Goal: Use online tool/utility: Utilize a website feature to perform a specific function

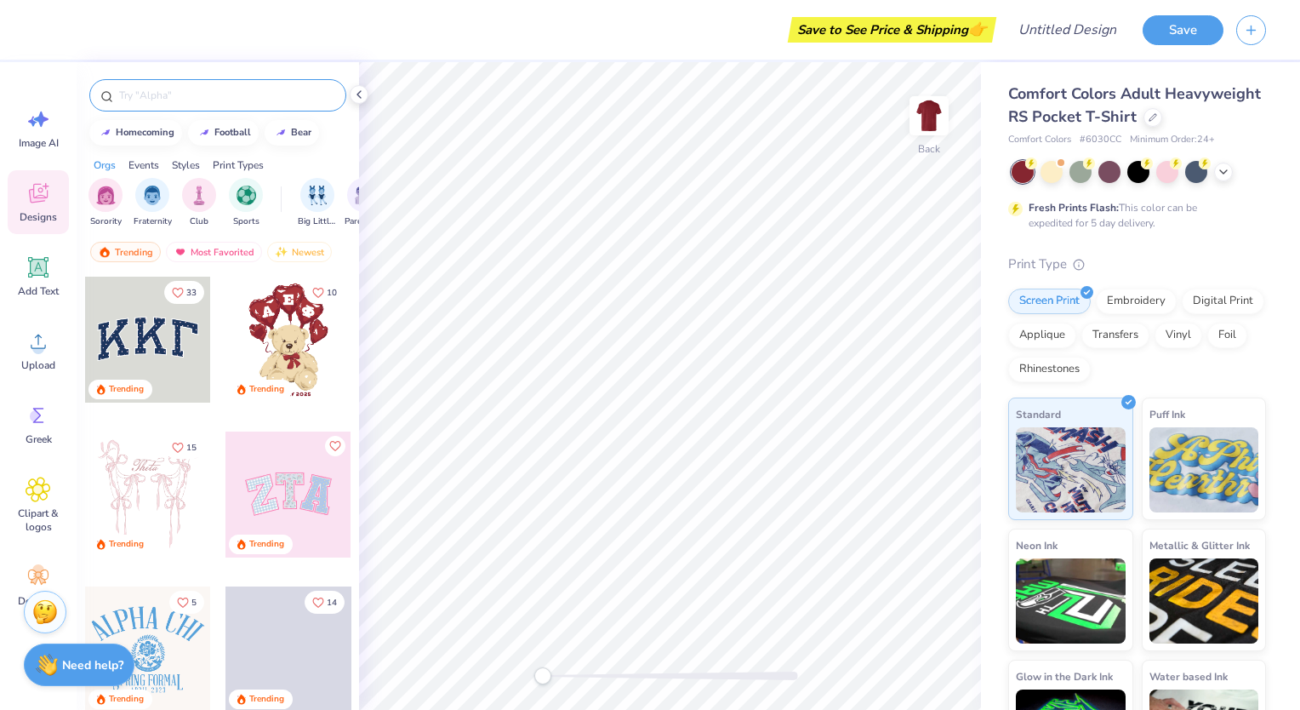
click at [197, 89] on input "text" at bounding box center [226, 95] width 218 height 17
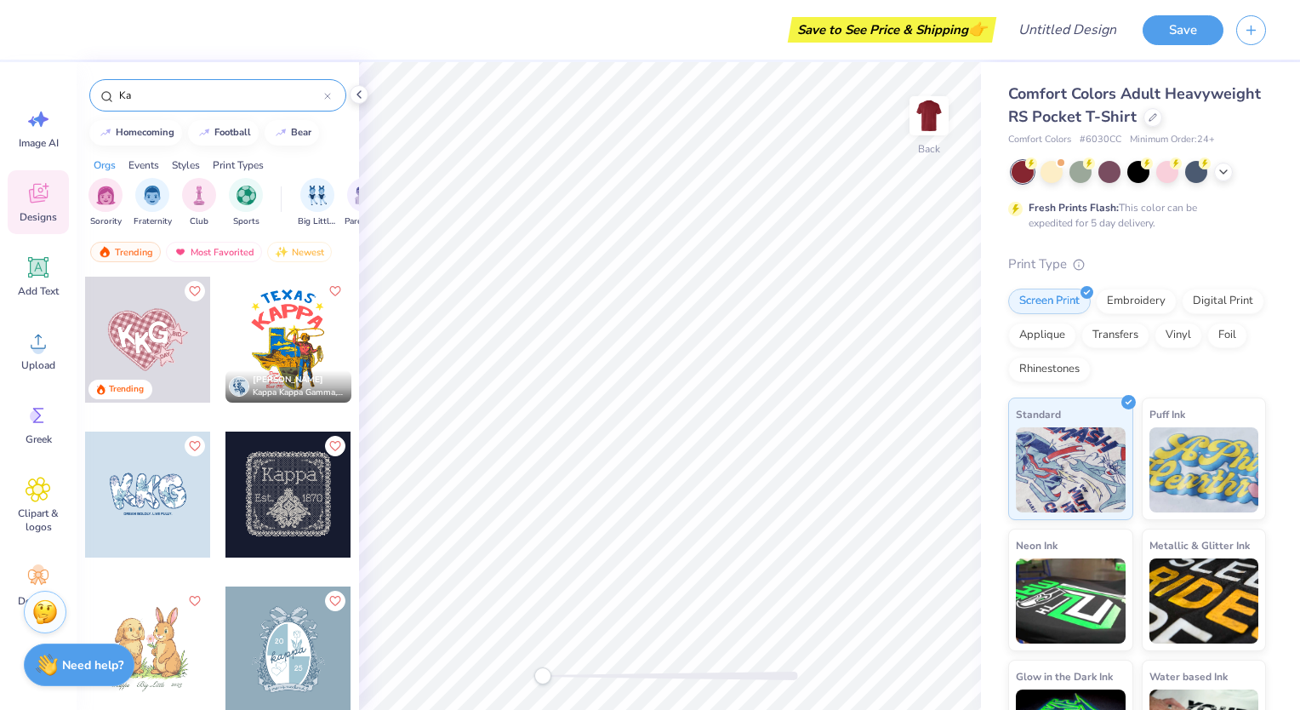
type input "K"
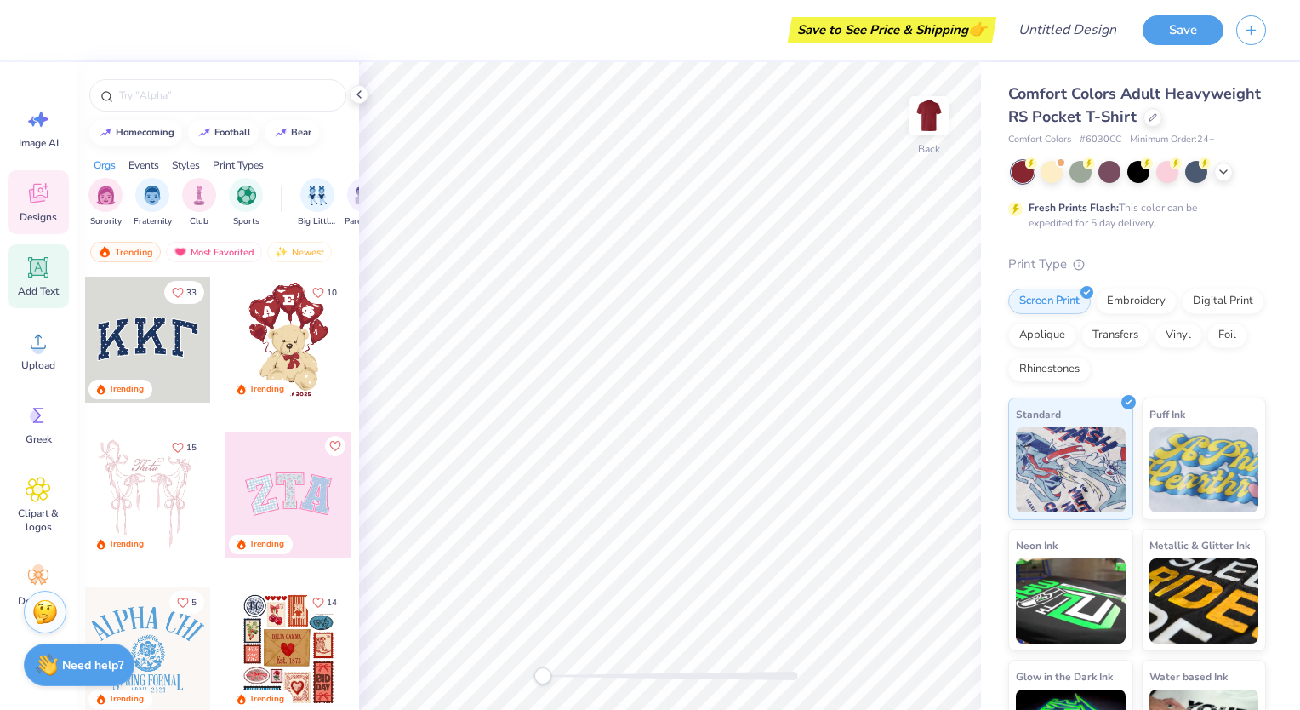
click at [31, 307] on div "Add Text" at bounding box center [38, 276] width 61 height 64
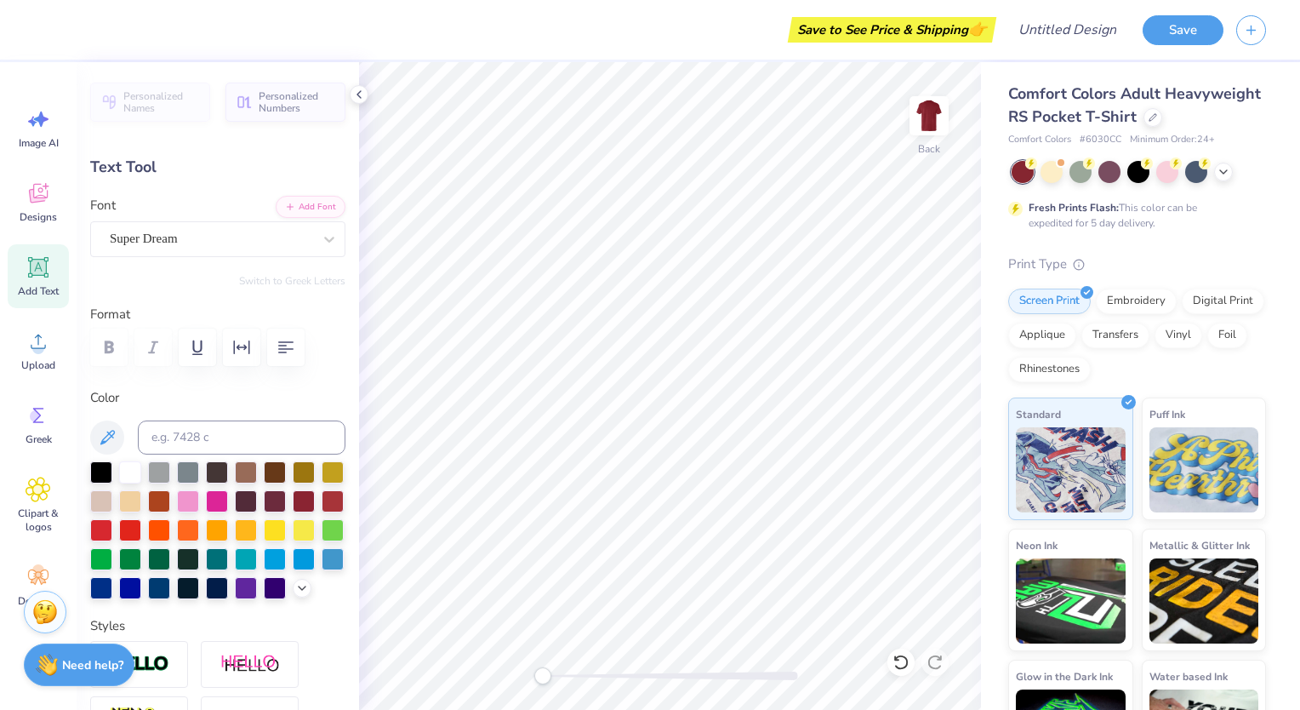
scroll to position [14, 3]
click at [765, 284] on li "Cut" at bounding box center [809, 293] width 134 height 34
click at [153, 164] on div "Text Tool" at bounding box center [217, 167] width 255 height 23
drag, startPoint x: 153, startPoint y: 159, endPoint x: 100, endPoint y: 165, distance: 53.1
click at [100, 165] on div "Text Tool" at bounding box center [217, 167] width 255 height 23
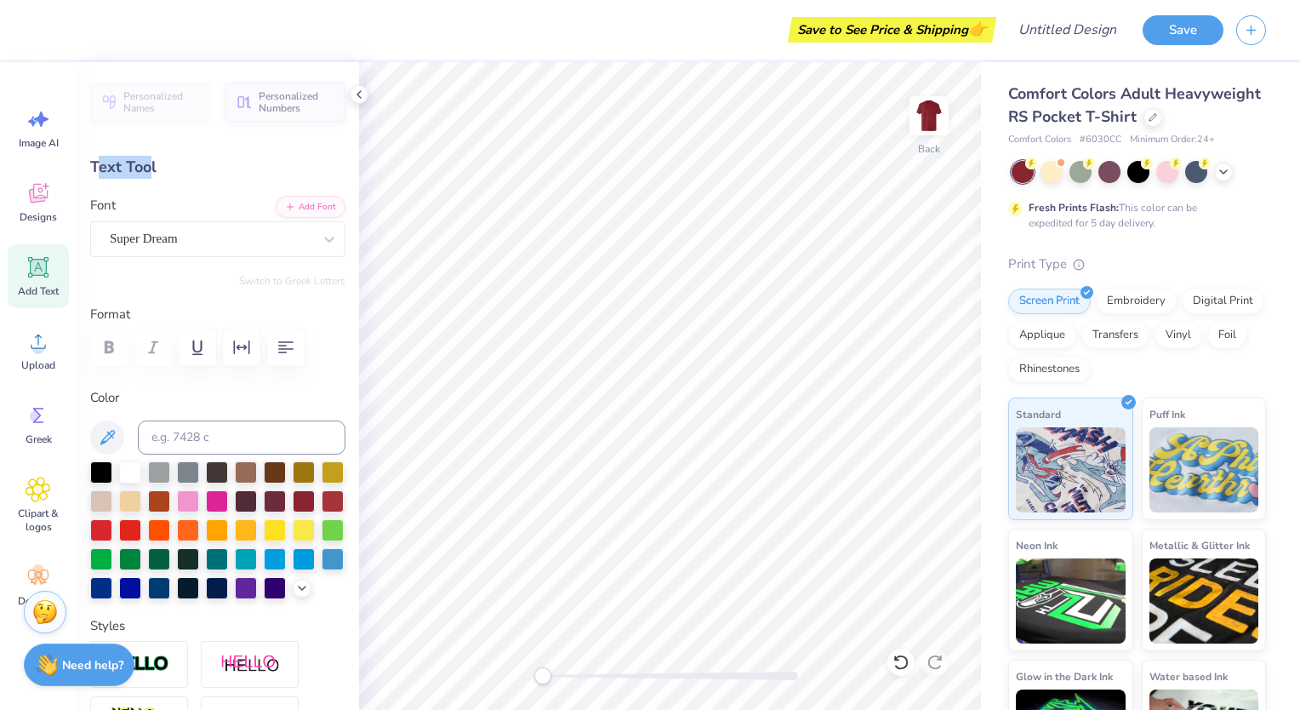
click at [100, 165] on div "Text Tool" at bounding box center [217, 167] width 255 height 23
click at [32, 265] on icon at bounding box center [39, 268] width 16 height 16
type textarea "KA"
type input "2.42"
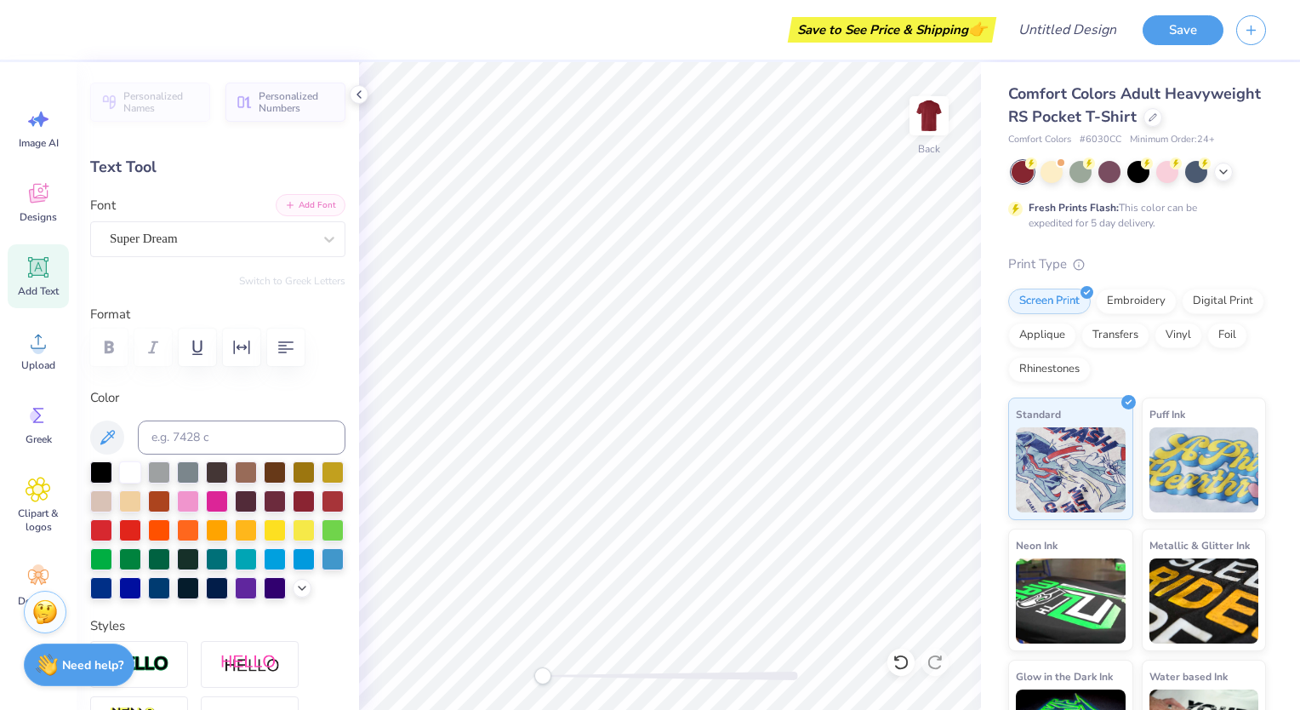
type input "1.40"
click at [54, 274] on div "Add Text" at bounding box center [38, 276] width 61 height 64
type input "3.50"
type input "1.01"
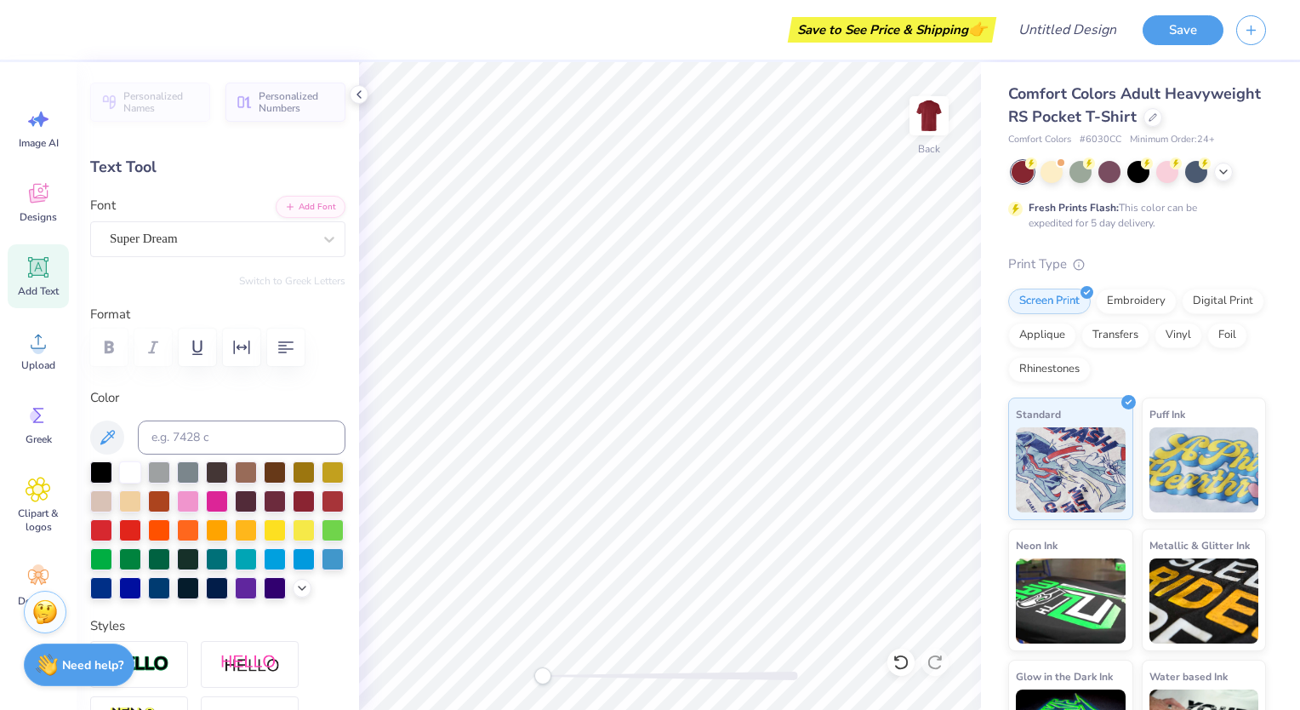
type textarea "Parents Weekend 2025"
type input "3.43"
type input "0.23"
type input "2.42"
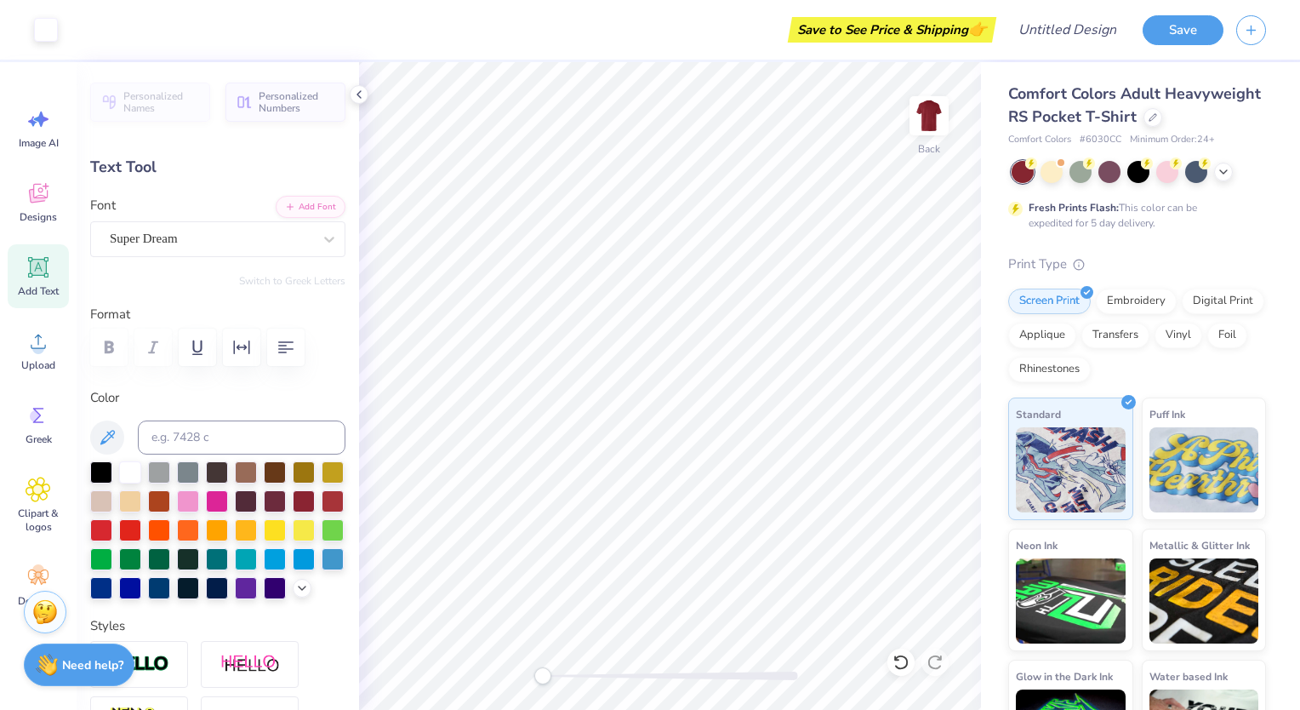
type input "1.40"
type input "2.54"
type input "1.47"
type input "3.43"
type input "0.23"
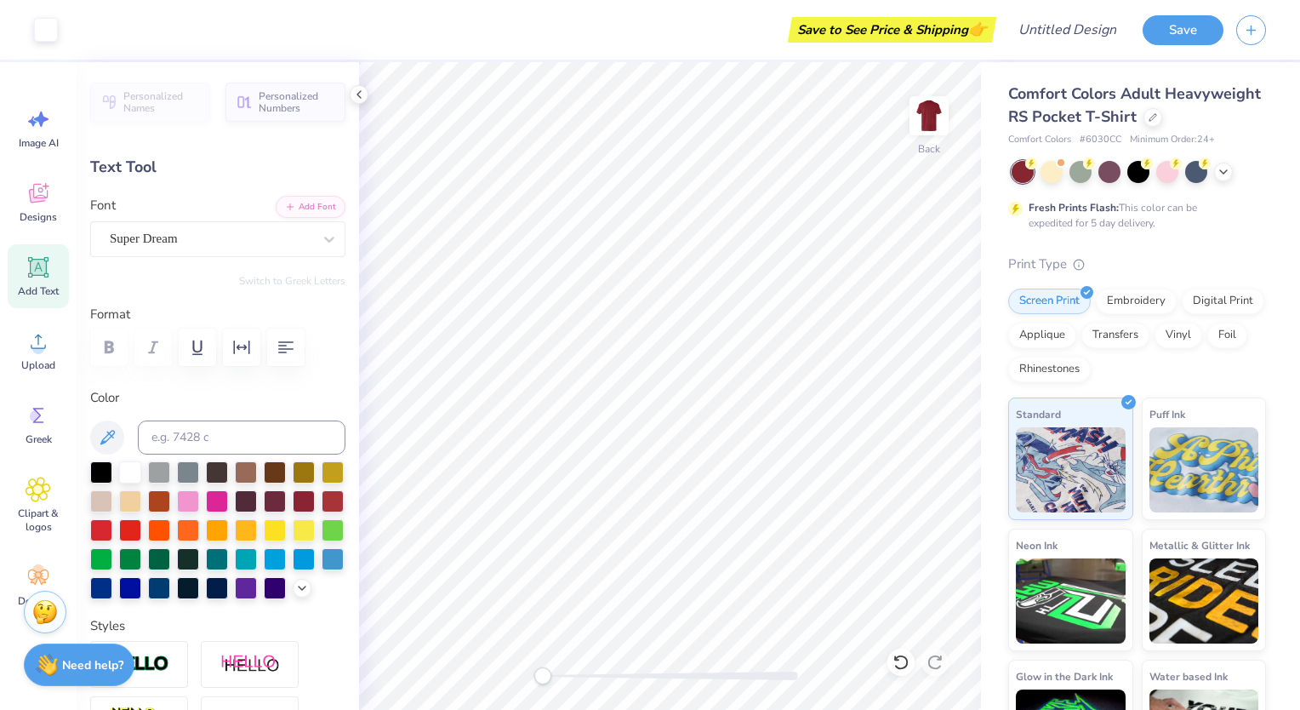
type input "2.54"
type input "1.47"
click at [140, 230] on div "Super Dream" at bounding box center [211, 238] width 206 height 26
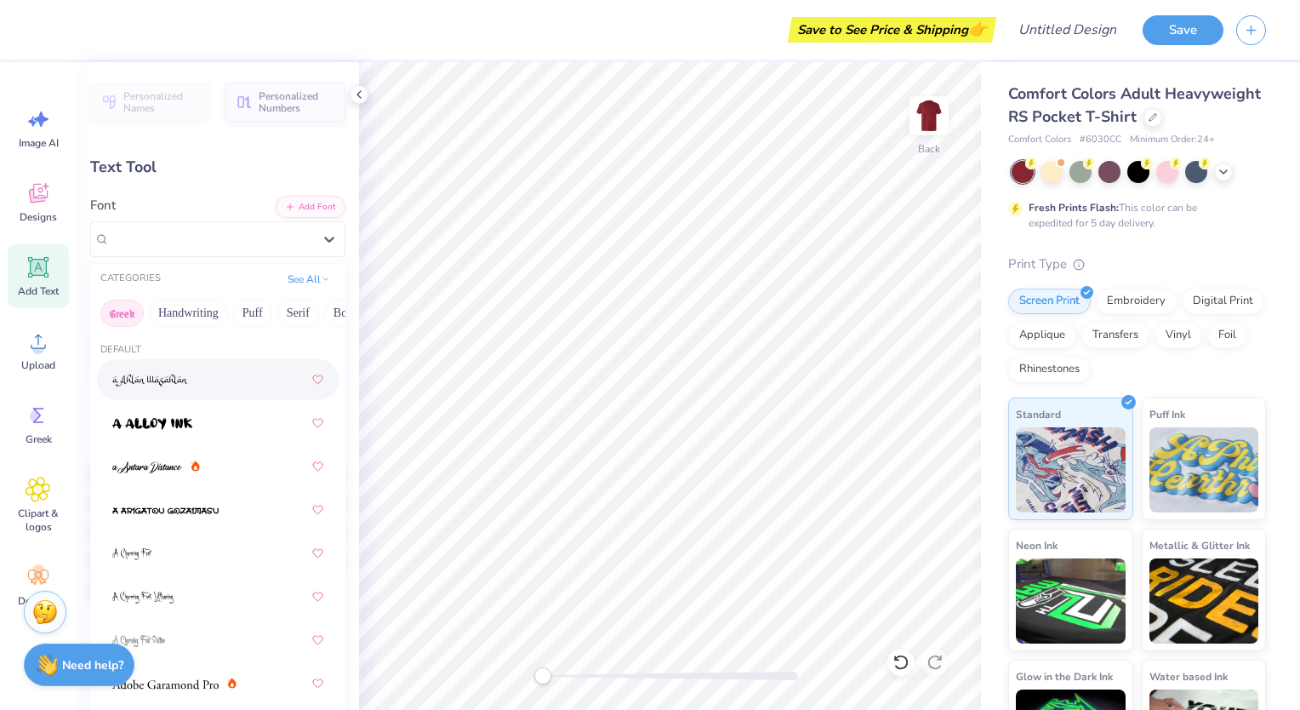
click at [109, 308] on button "Greek" at bounding box center [121, 313] width 43 height 27
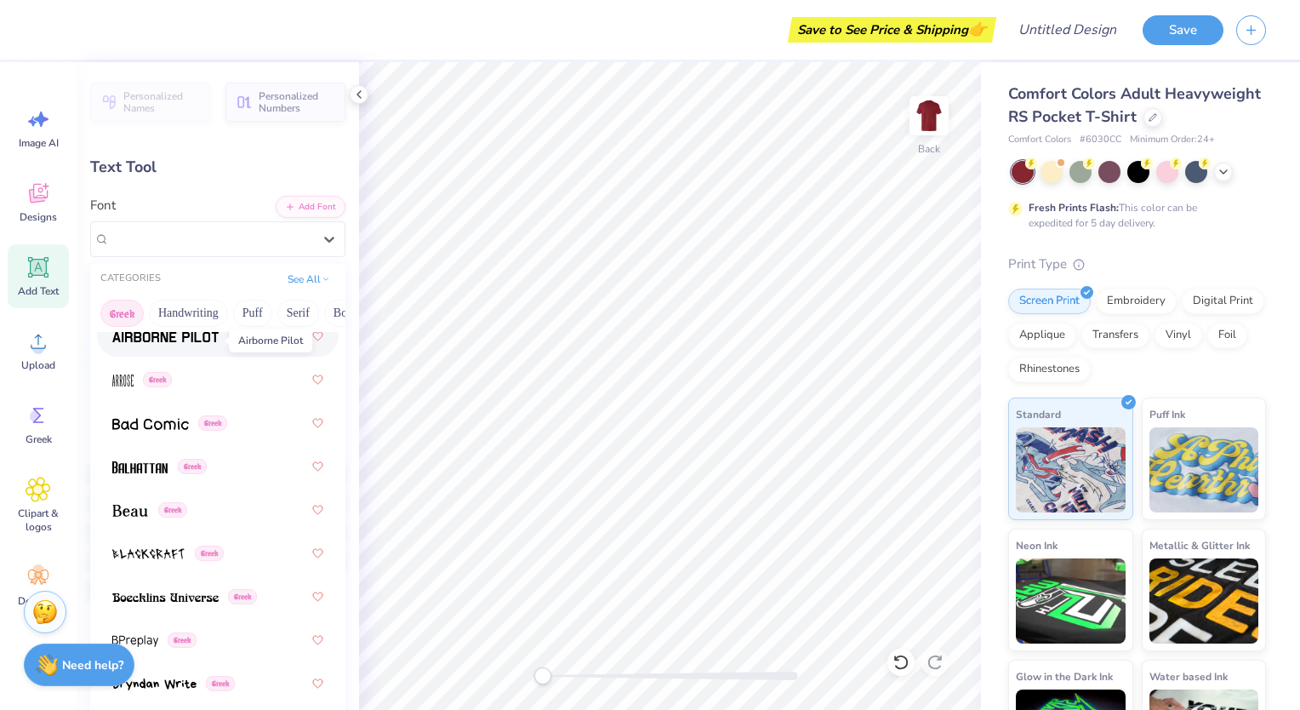
scroll to position [174, 0]
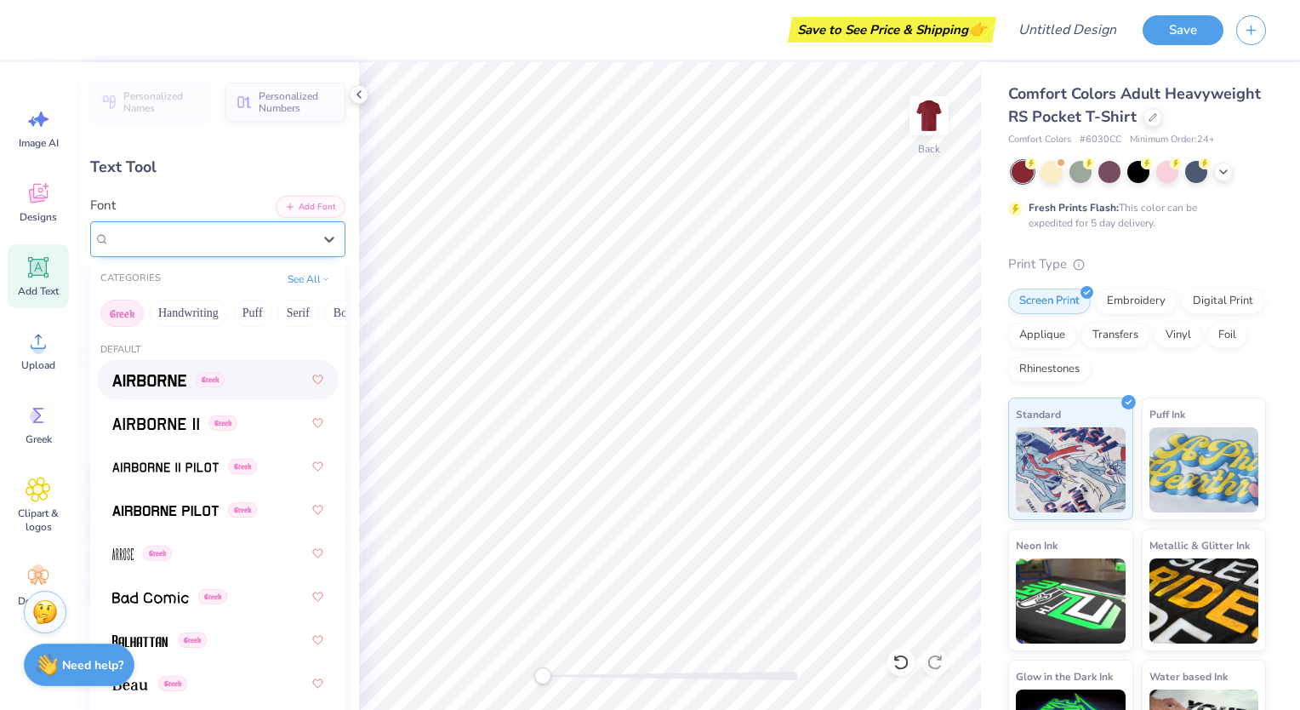
click at [178, 231] on span "Super Dream" at bounding box center [144, 239] width 68 height 20
paste input "Amasis MT Std"
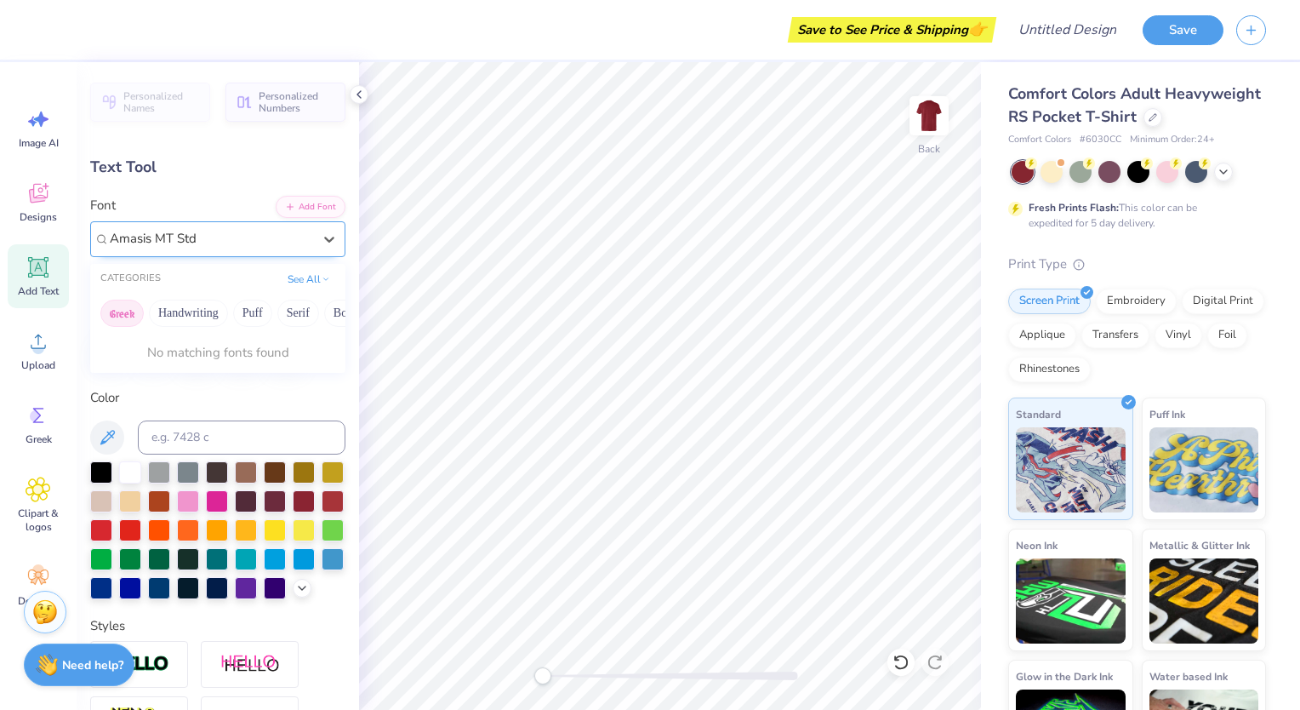
type input "Amasis MT Std"
click at [213, 241] on div "Super Dream" at bounding box center [211, 239] width 203 height 20
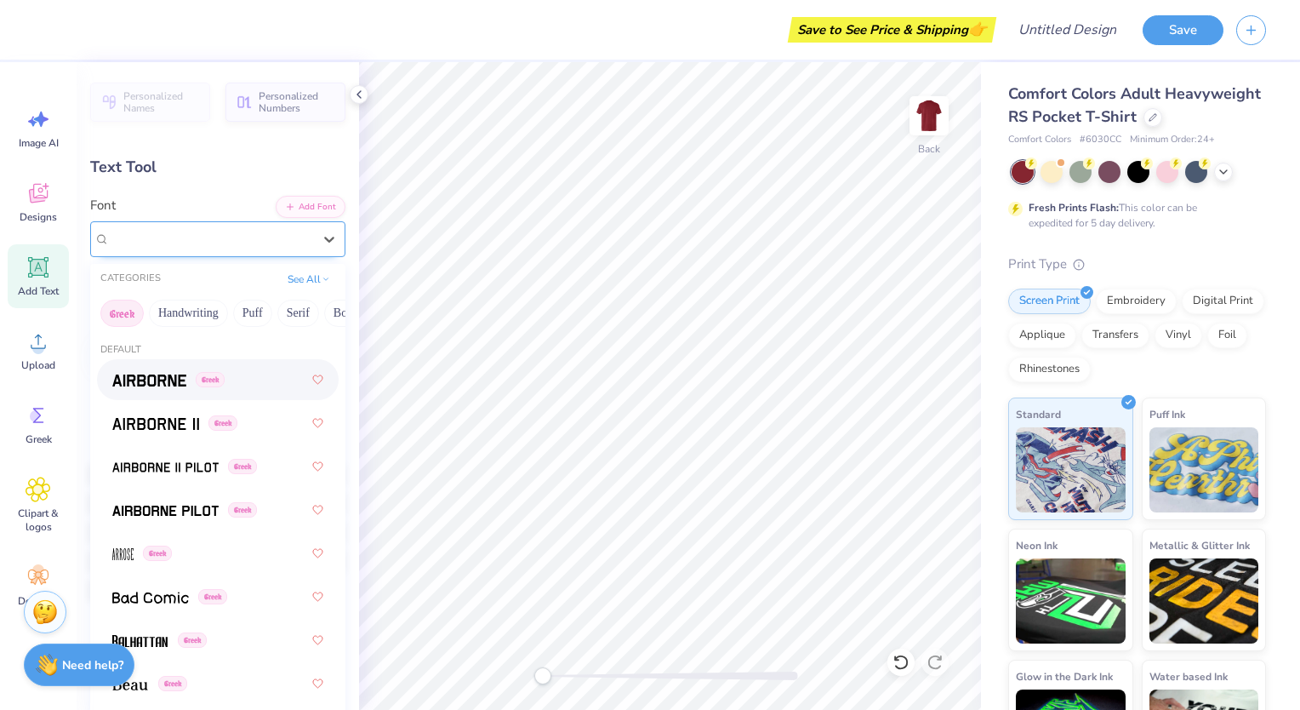
paste input "Officina Std"
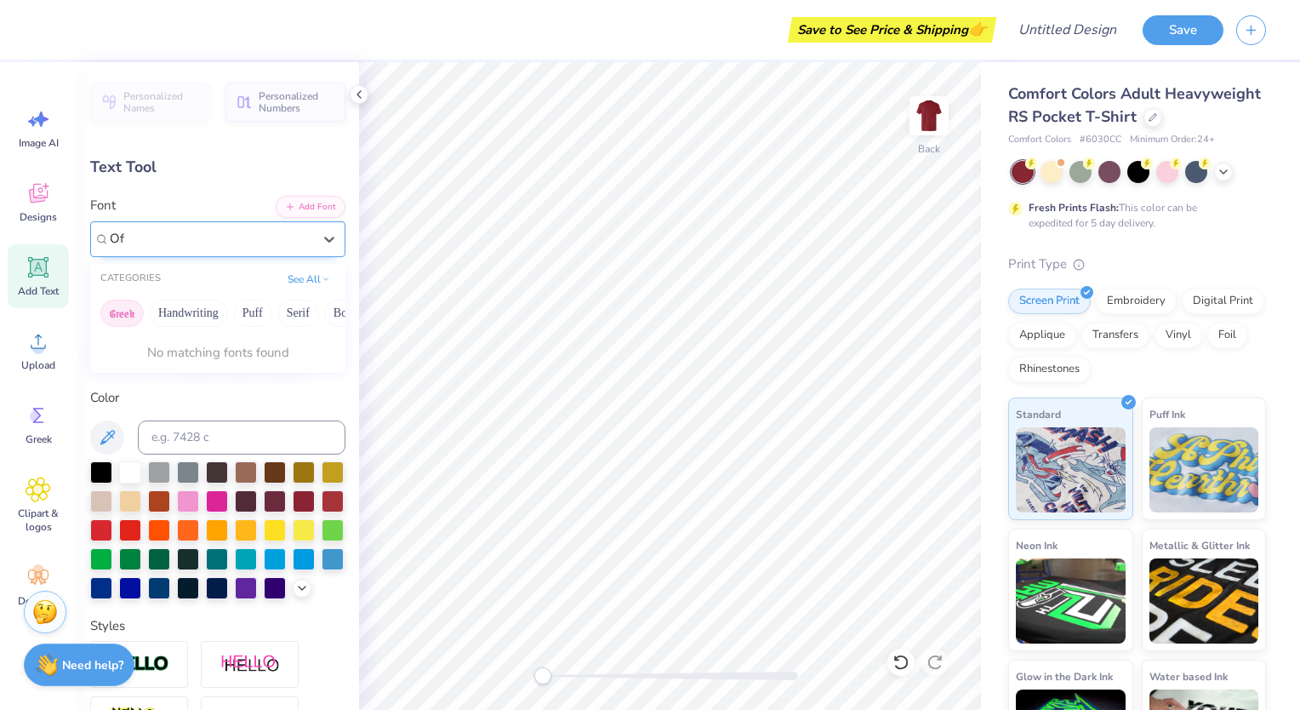
type input "O"
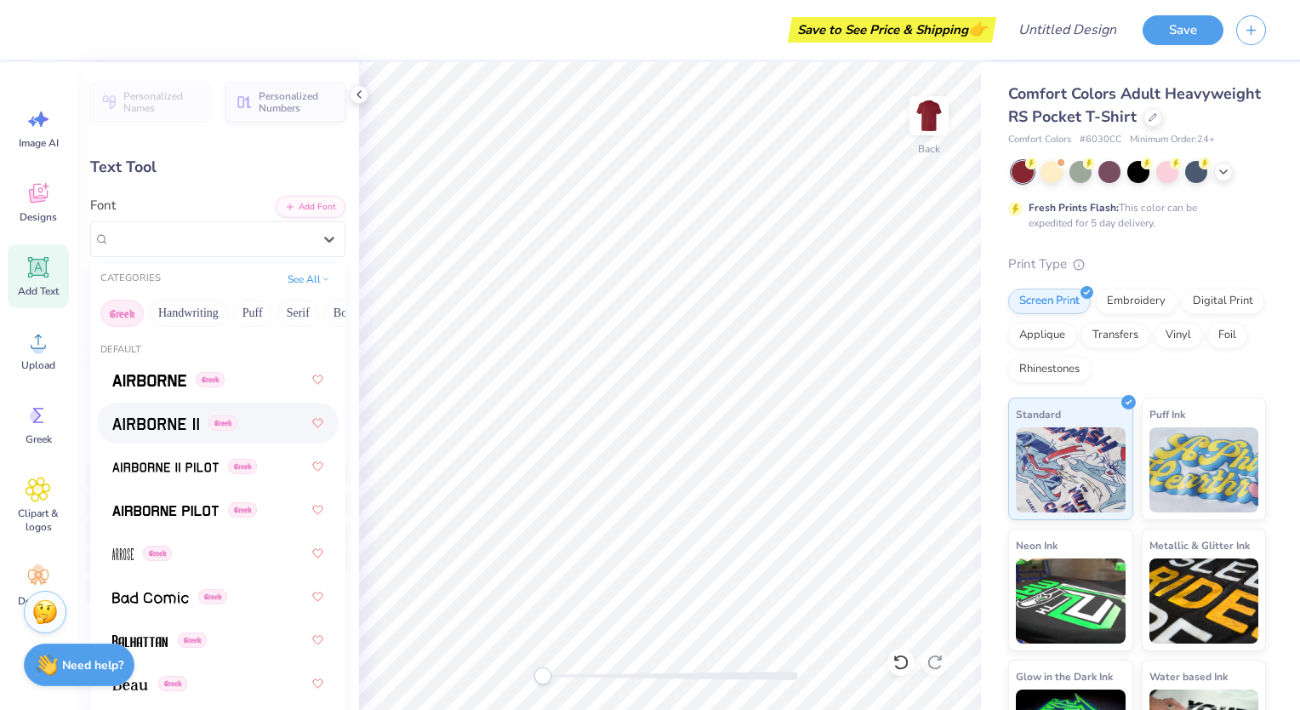
click at [159, 435] on div "Greek" at bounding box center [217, 423] width 211 height 31
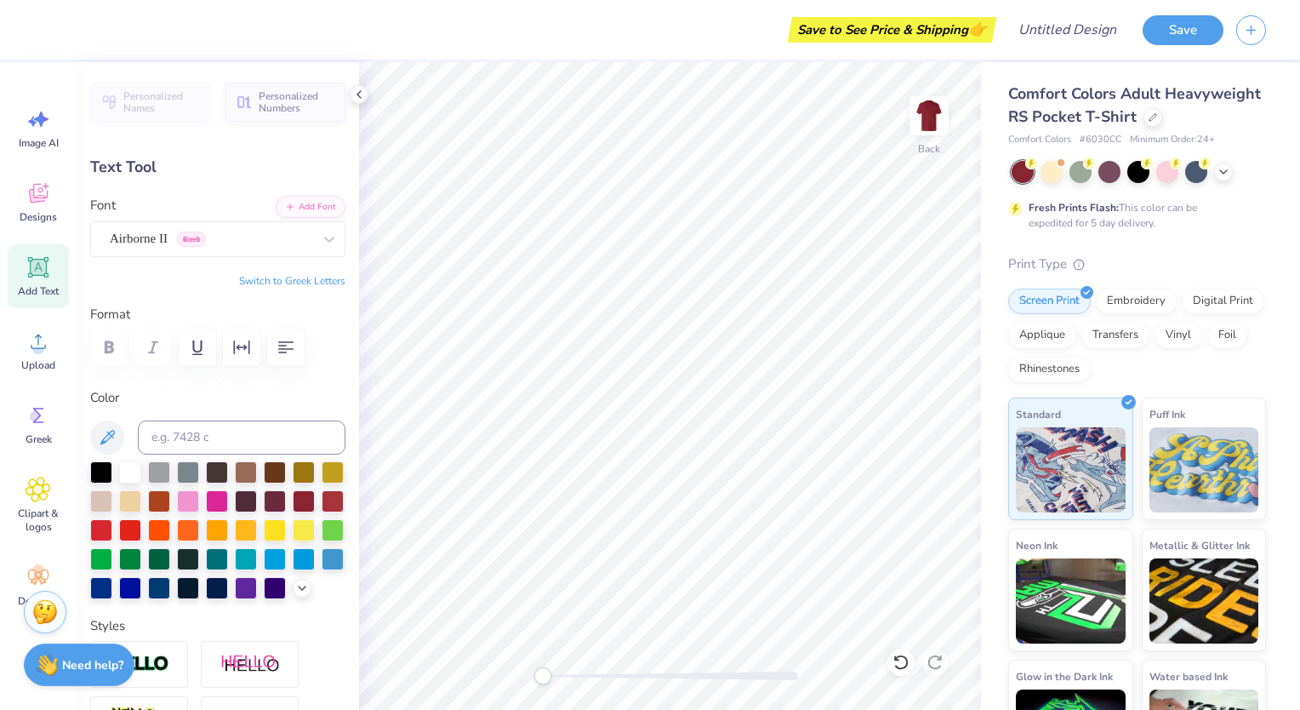
click at [176, 257] on div "Personalized Names Personalized Numbers Text Tool Add Font Font Airborne II Gre…" at bounding box center [218, 386] width 282 height 648
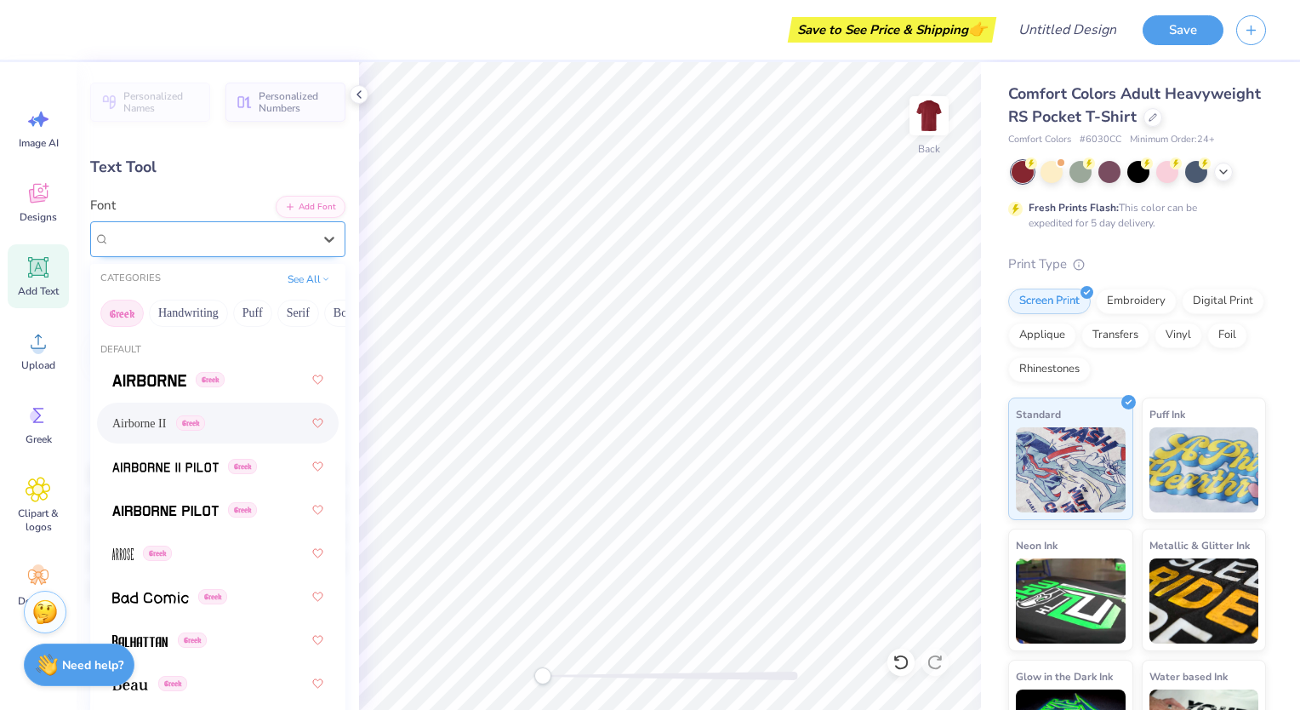
click at [175, 243] on div "Airborne II Greek" at bounding box center [211, 238] width 206 height 26
click at [146, 376] on img at bounding box center [149, 380] width 74 height 12
click at [193, 228] on div "Airborne Greek" at bounding box center [211, 238] width 206 height 26
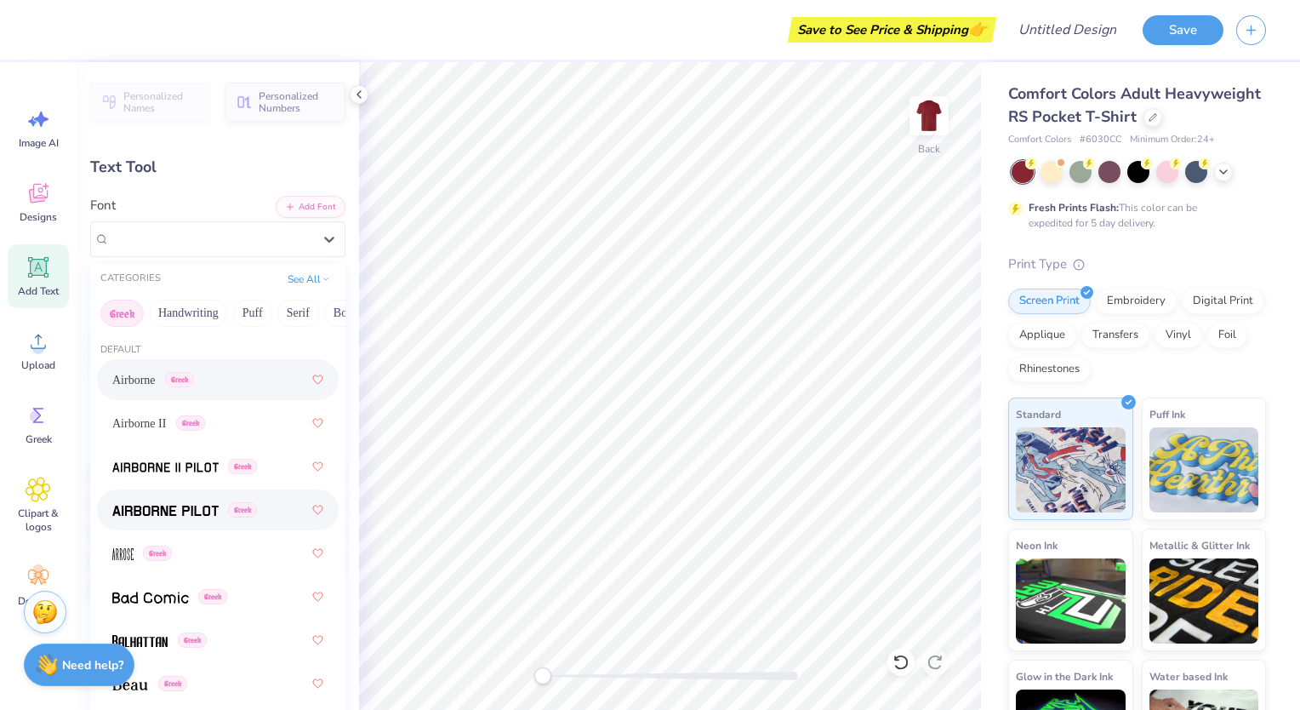
click at [160, 514] on img at bounding box center [165, 511] width 106 height 12
click at [200, 232] on div "Airborne Pilot Greek" at bounding box center [211, 238] width 206 height 26
click at [133, 542] on div "Greek" at bounding box center [217, 553] width 211 height 31
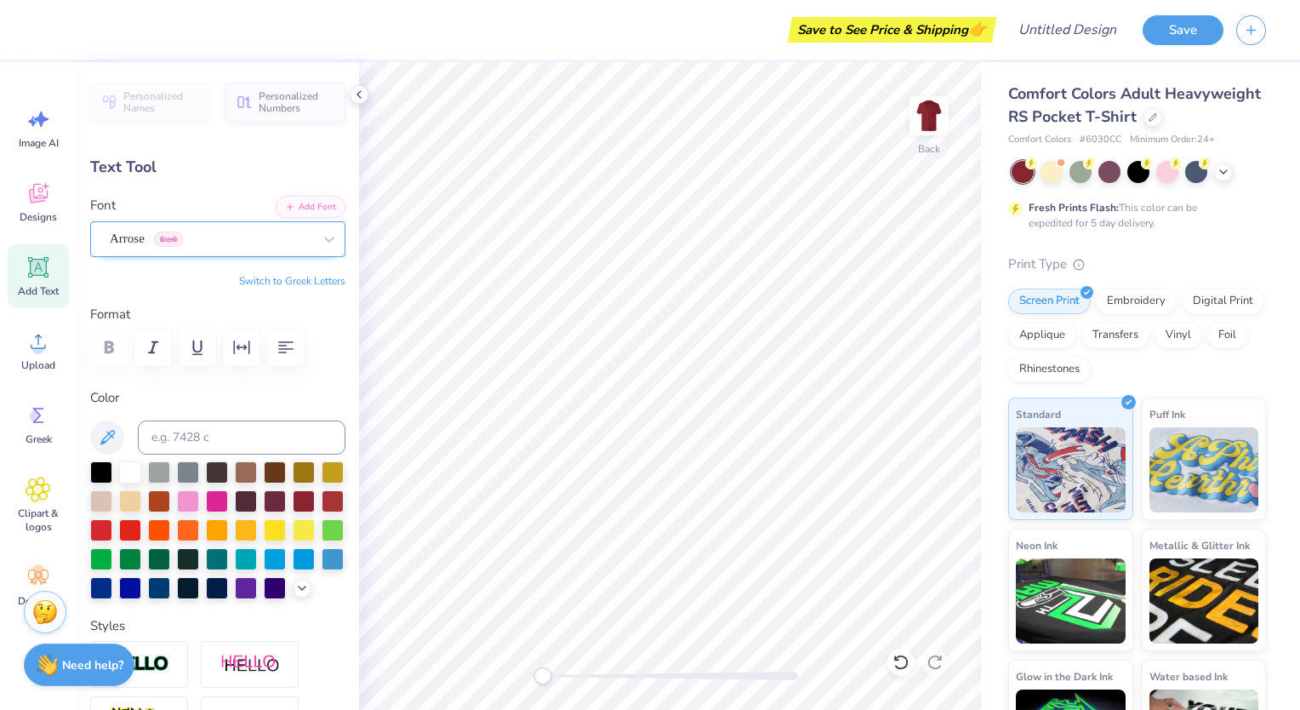
click at [201, 236] on div "Arrose Greek" at bounding box center [211, 238] width 206 height 26
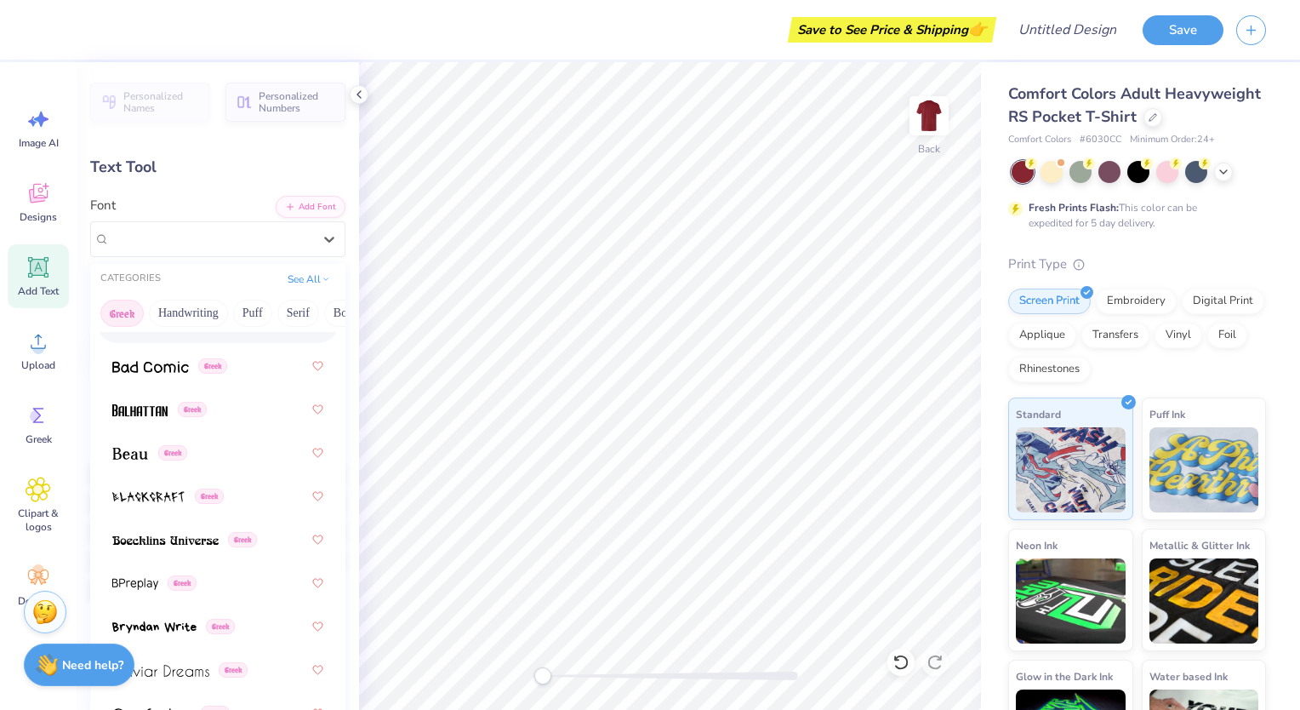
scroll to position [235, 0]
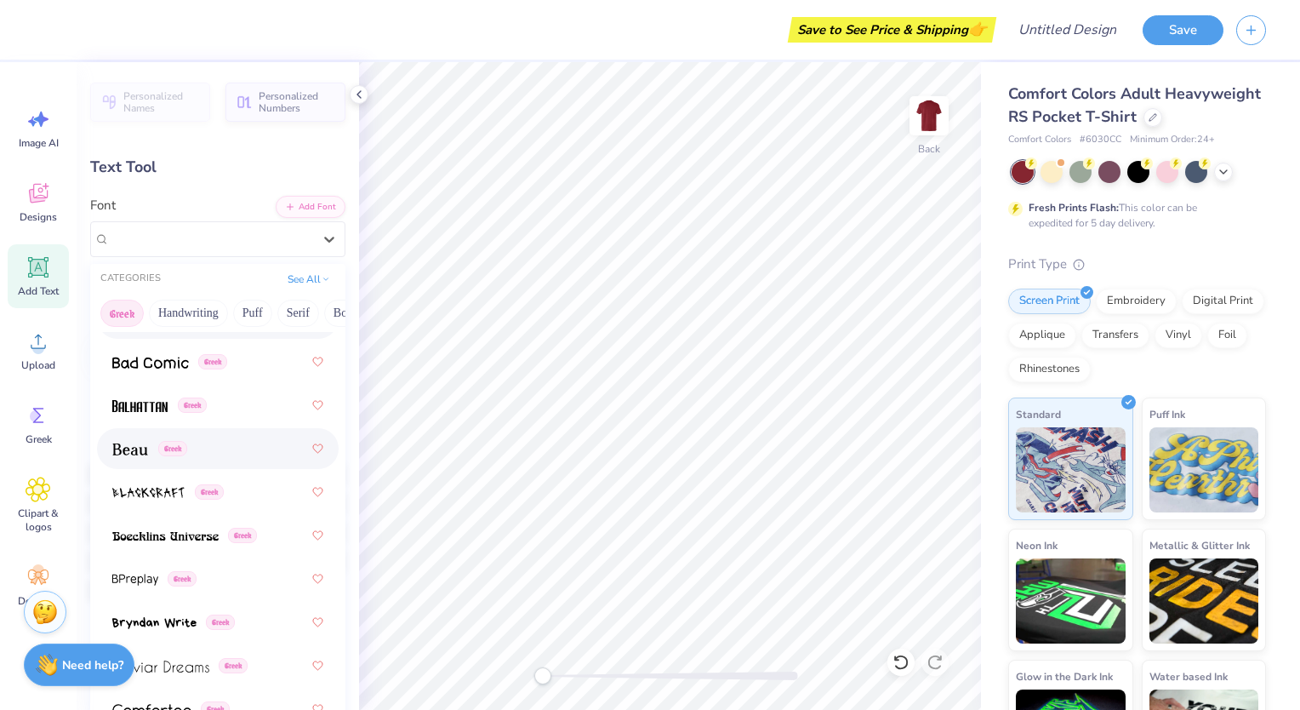
click at [160, 456] on div "Greek" at bounding box center [149, 449] width 75 height 18
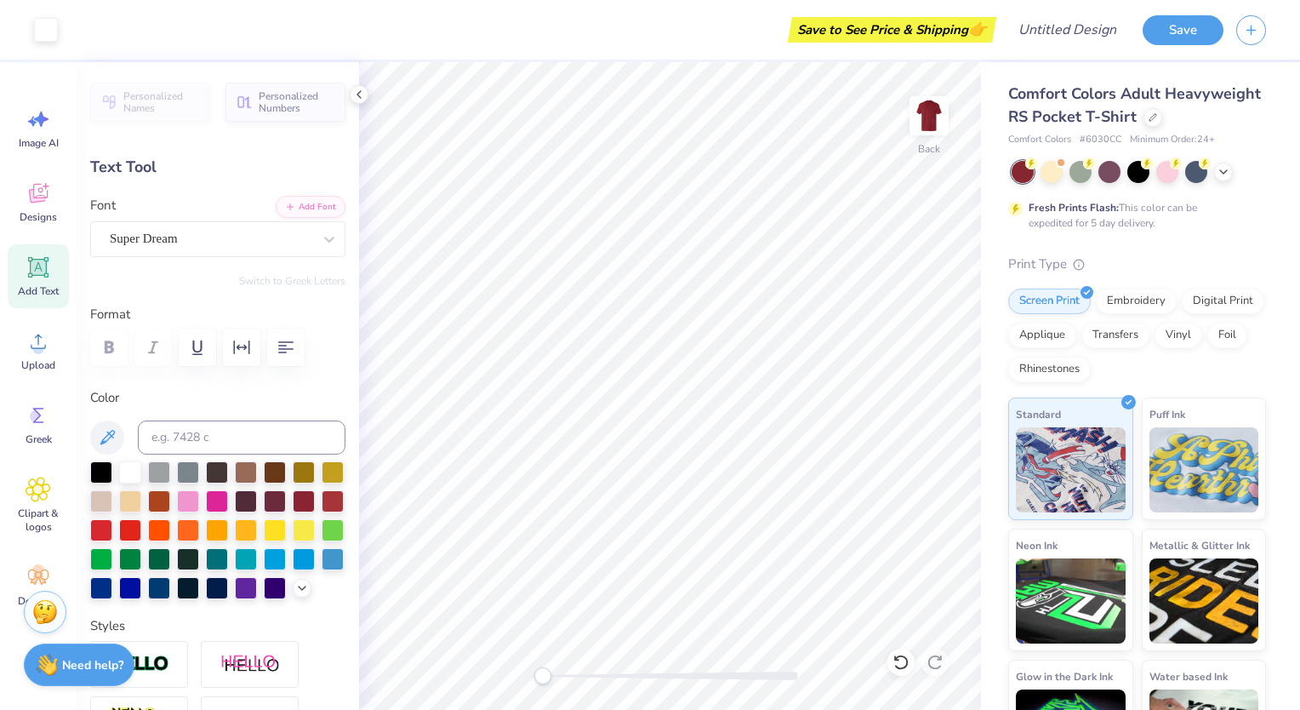
type input "3.43"
type input "0.23"
click at [294, 229] on div "Super Dream" at bounding box center [211, 238] width 206 height 26
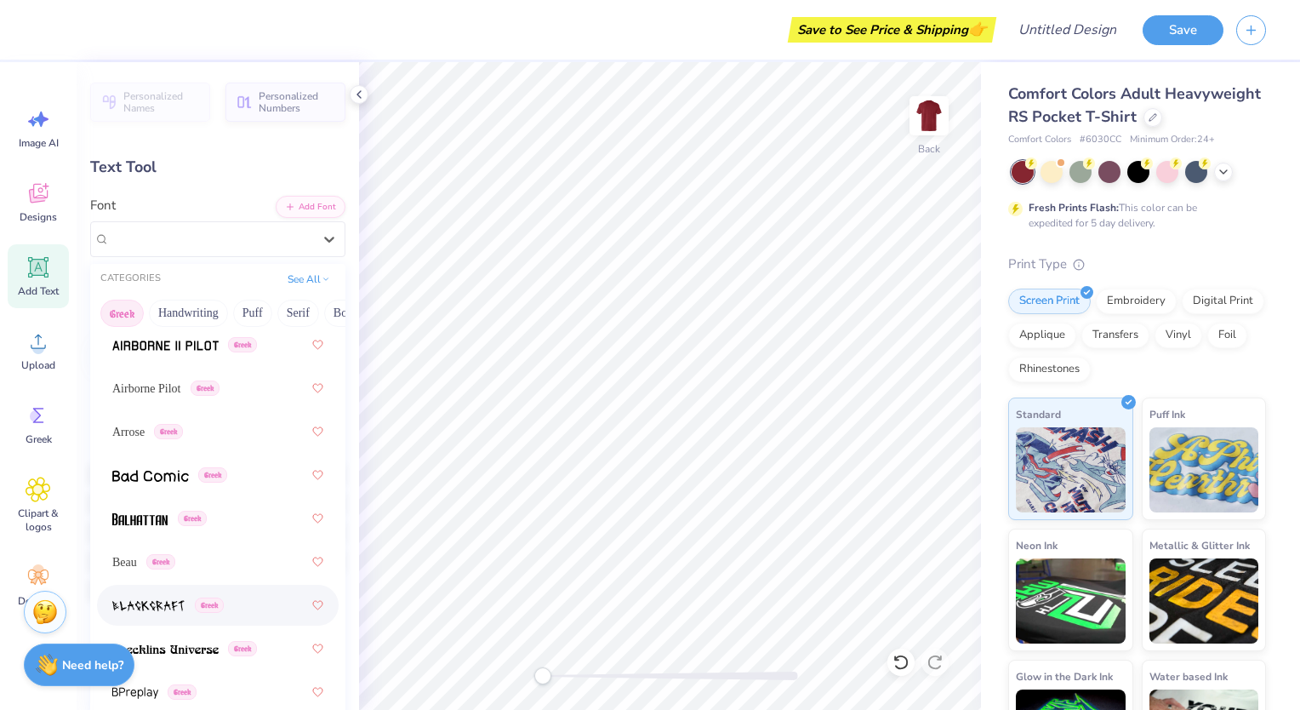
scroll to position [123, 0]
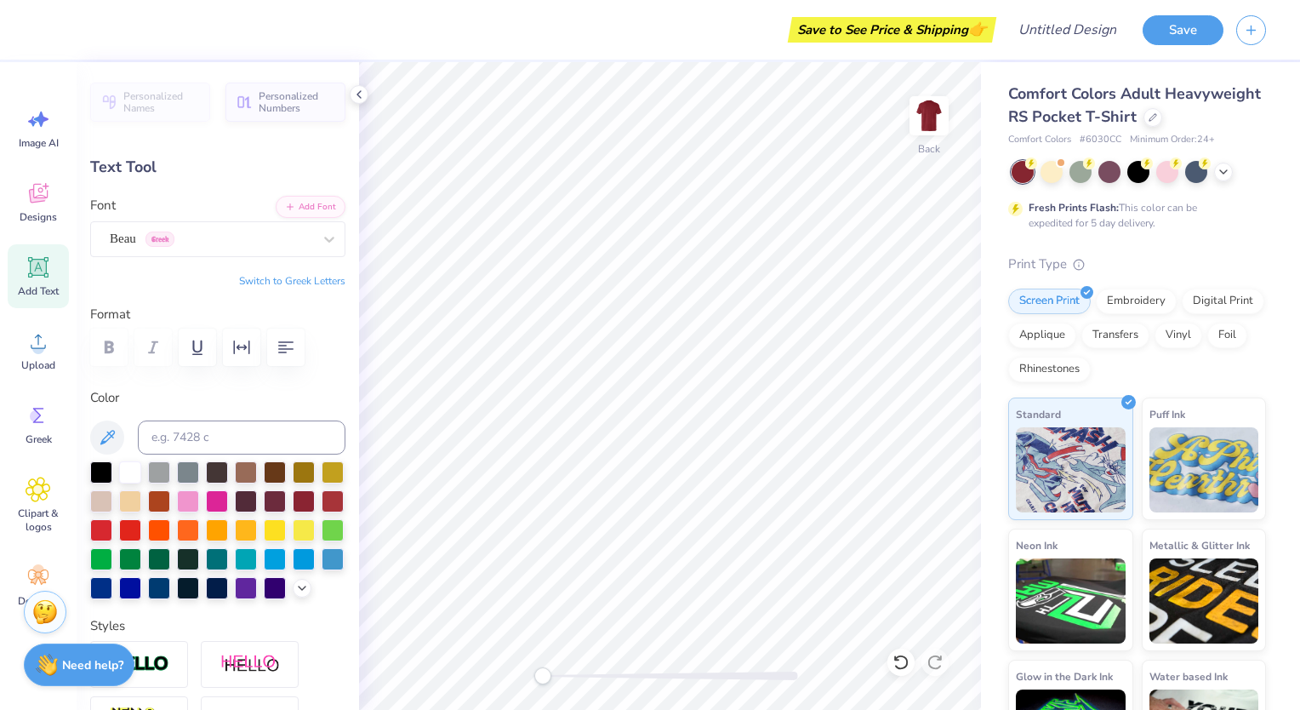
type input "2.51"
type input "1.45"
type input "3.43"
type input "0.23"
click at [245, 246] on div "Super Dream" at bounding box center [211, 238] width 206 height 26
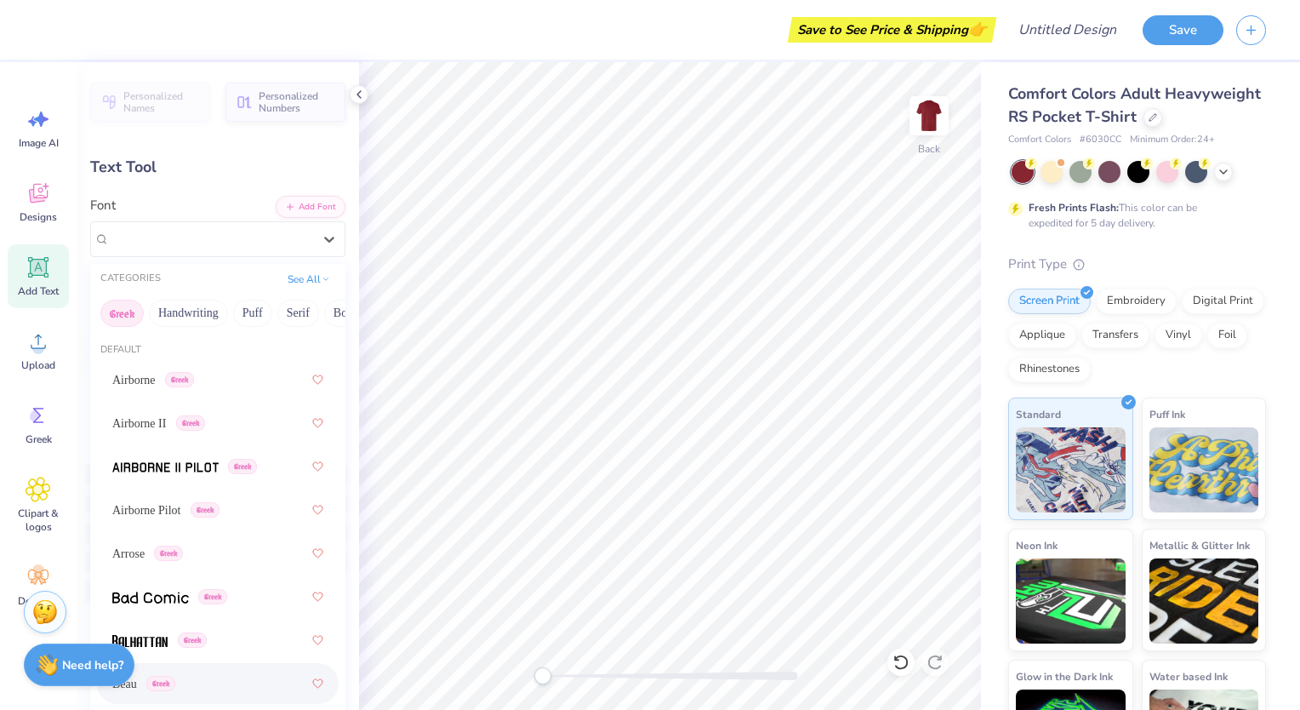
click at [134, 682] on span "Beau" at bounding box center [124, 684] width 25 height 18
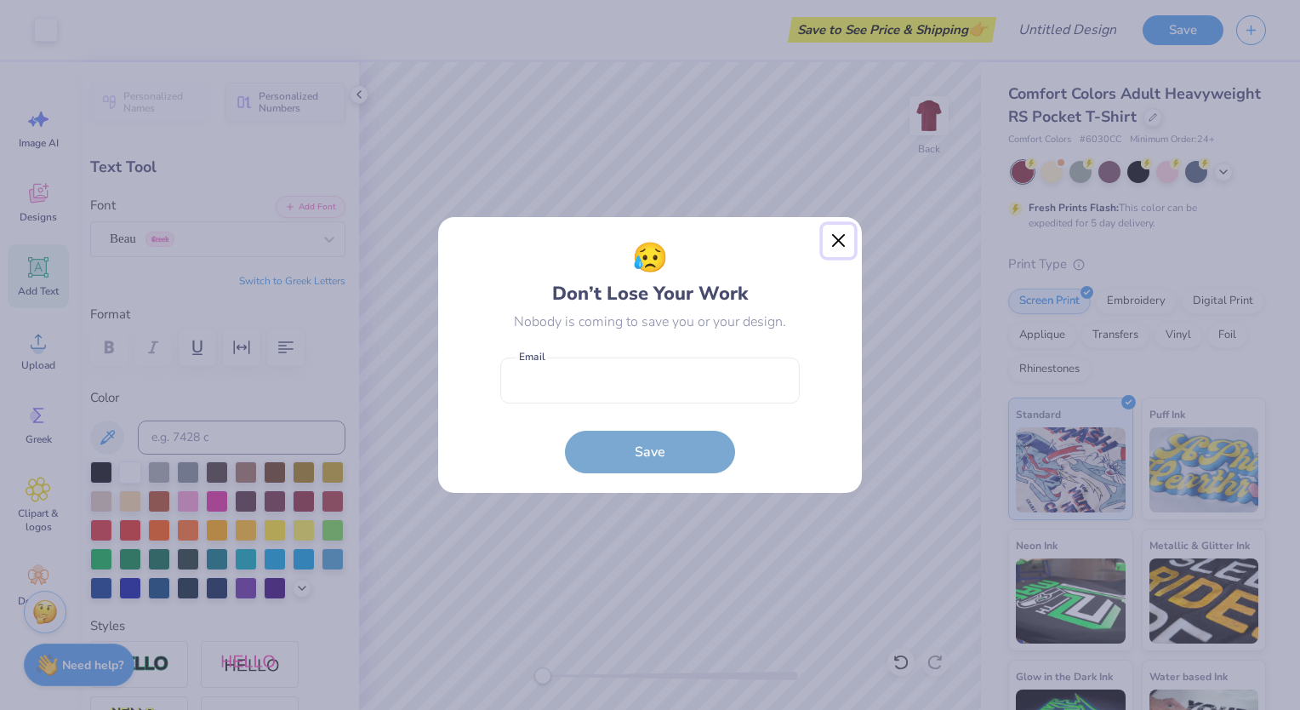
click at [835, 243] on button "Close" at bounding box center [839, 241] width 32 height 32
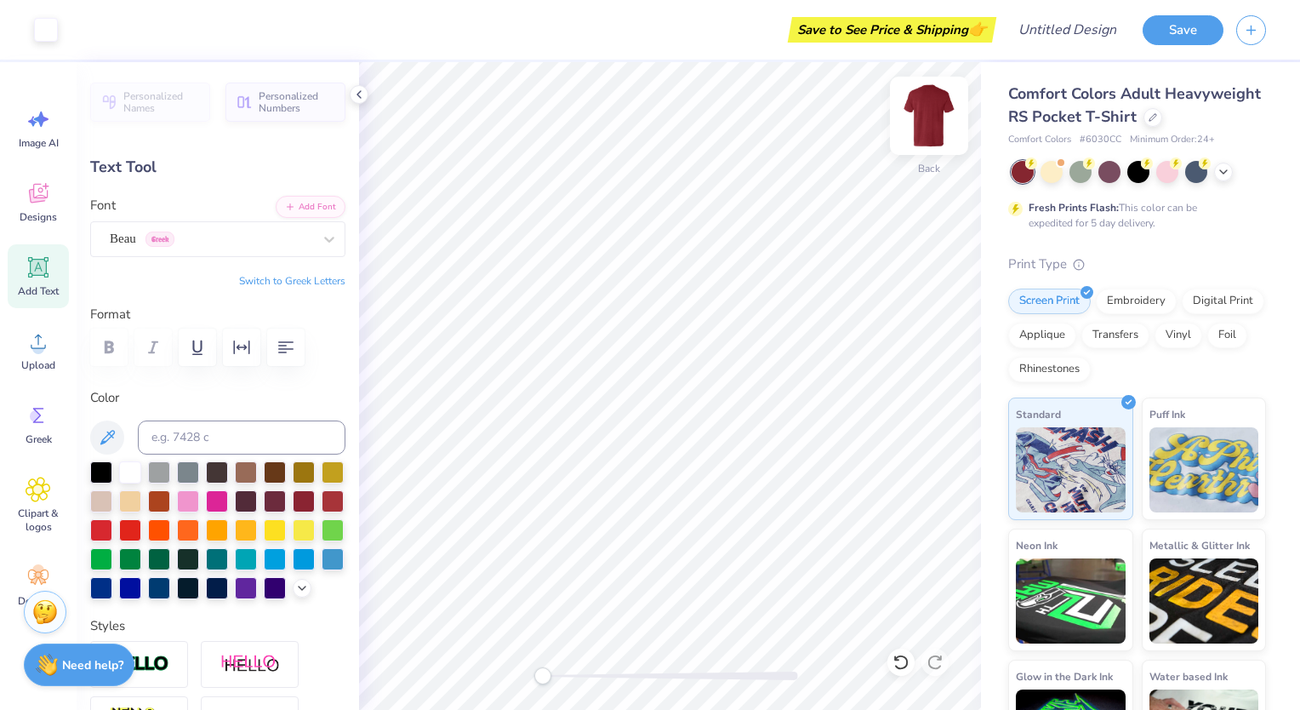
click at [916, 114] on img at bounding box center [929, 116] width 68 height 68
click at [44, 226] on div "Designs" at bounding box center [38, 202] width 61 height 64
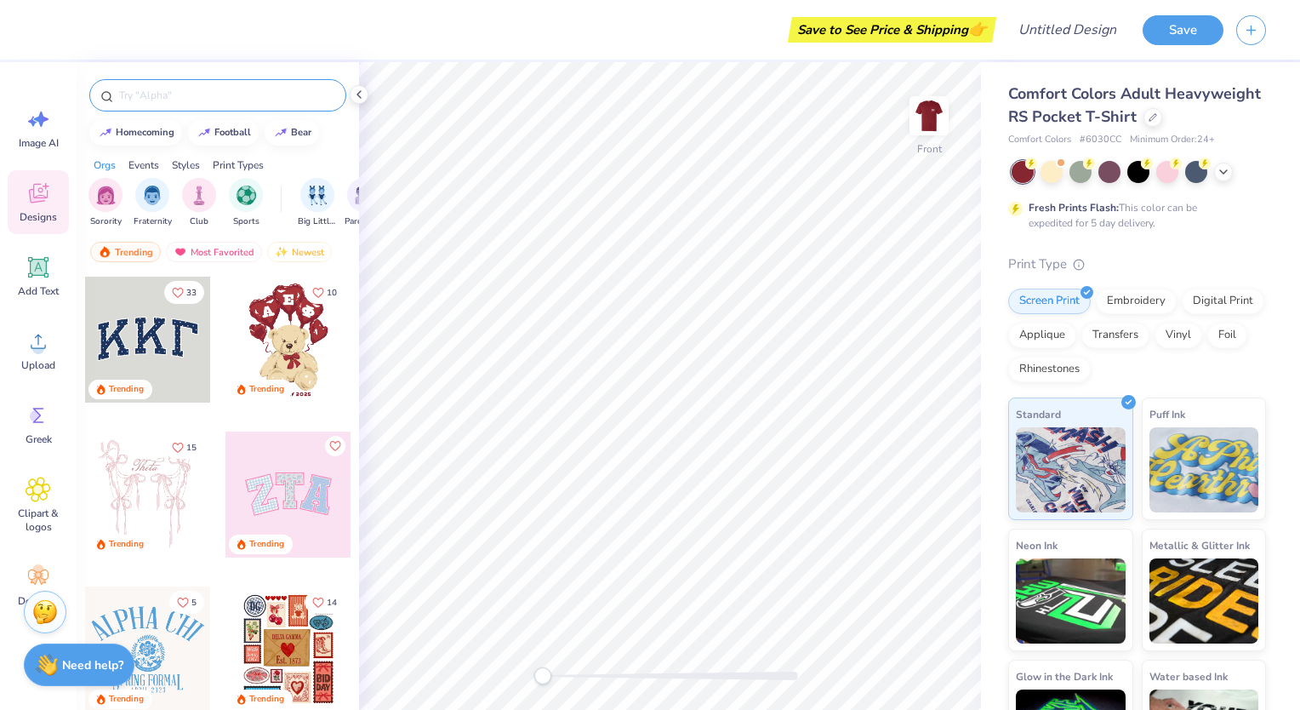
click at [160, 102] on input "text" at bounding box center [226, 95] width 218 height 17
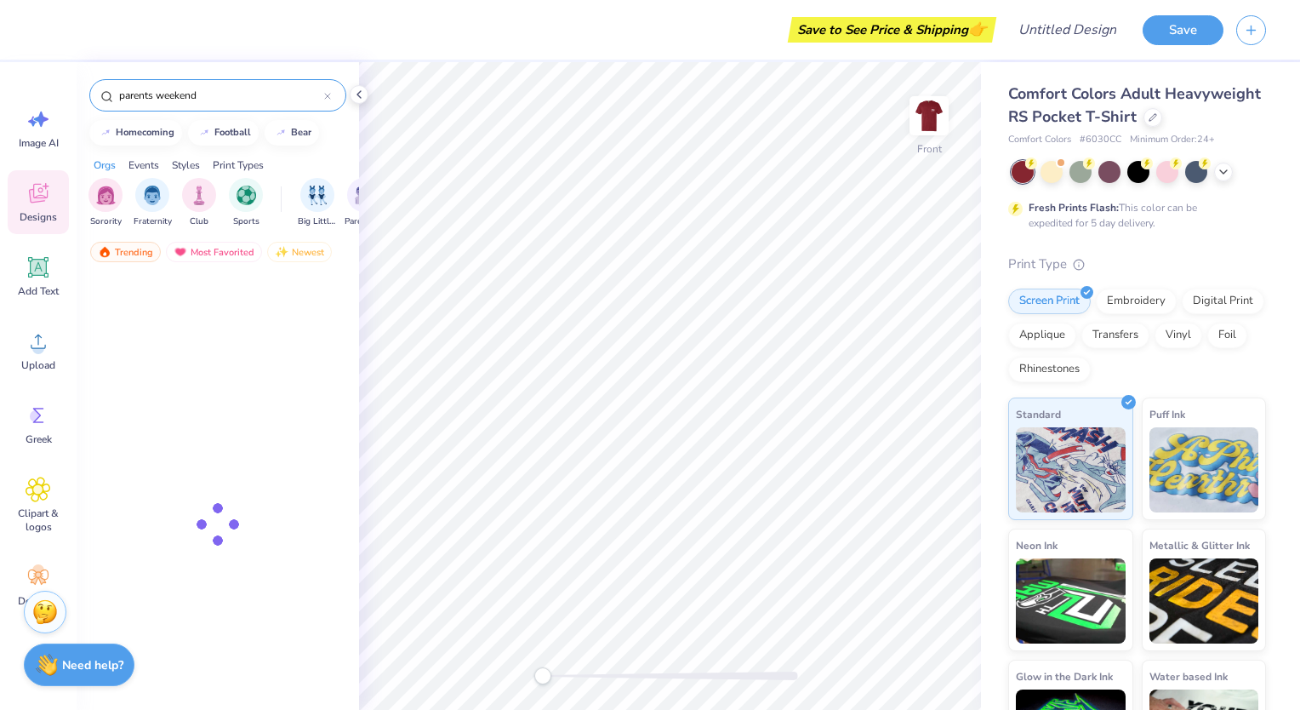
type input "parents weekend"
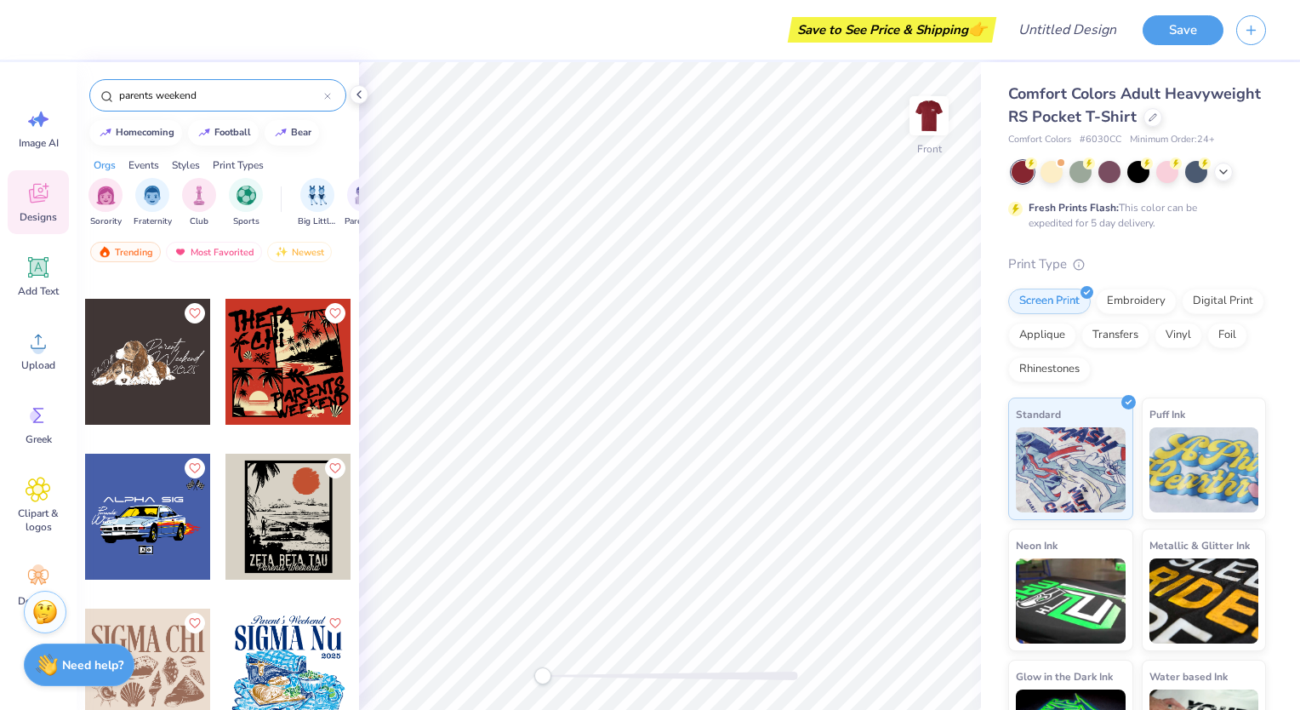
scroll to position [11593, 0]
click at [286, 501] on div at bounding box center [288, 517] width 126 height 126
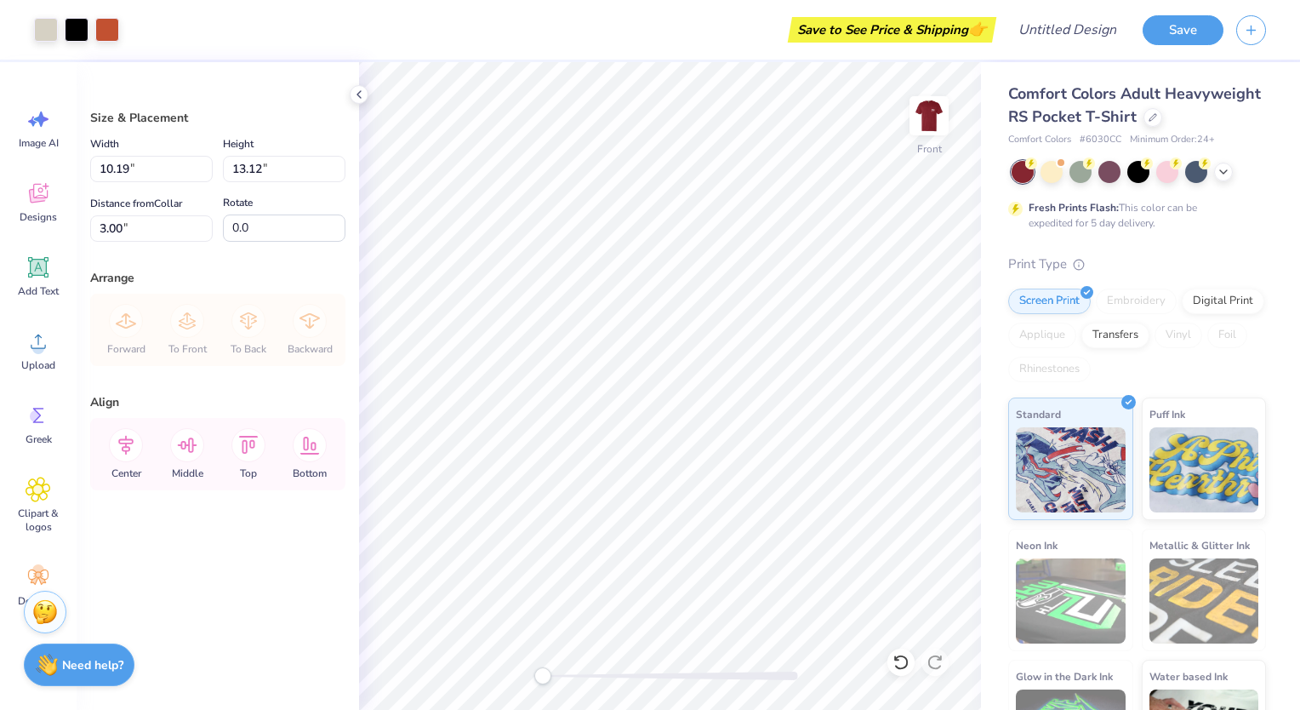
type input "10.19"
type input "13.12"
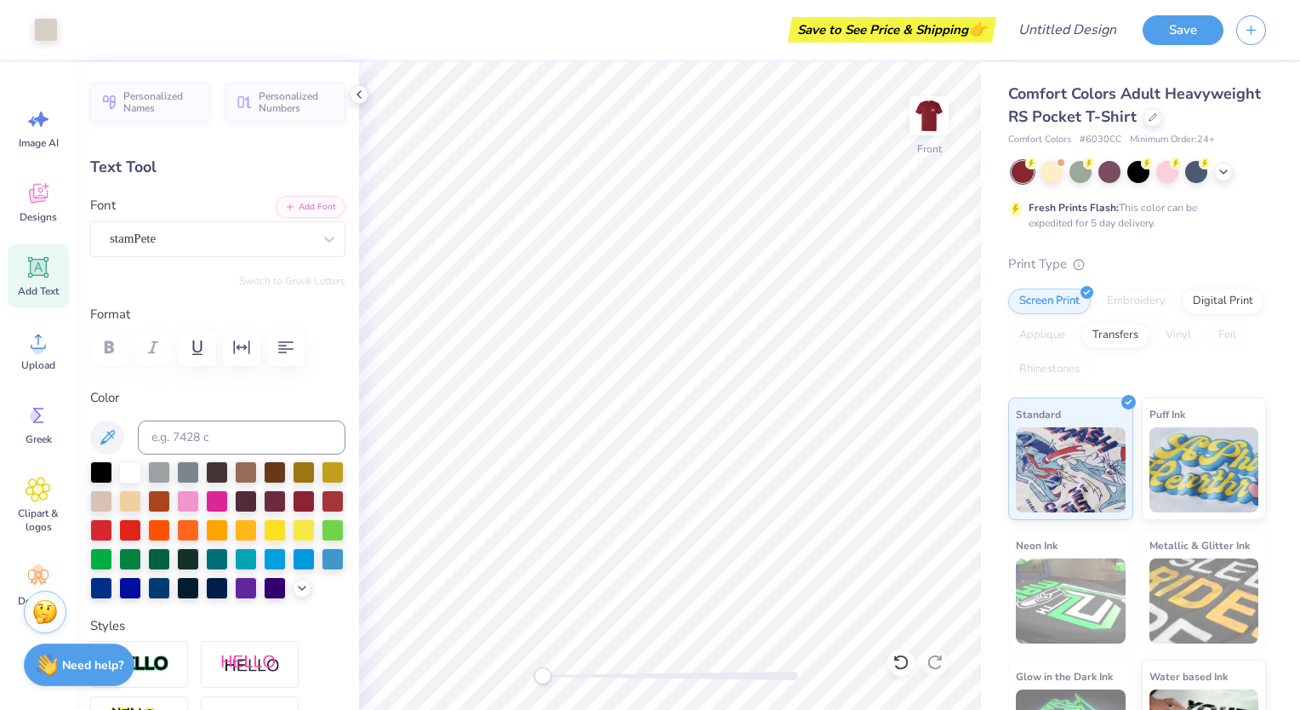
scroll to position [14, 2]
type textarea "Z"
type textarea "Kappa Alpha Order"
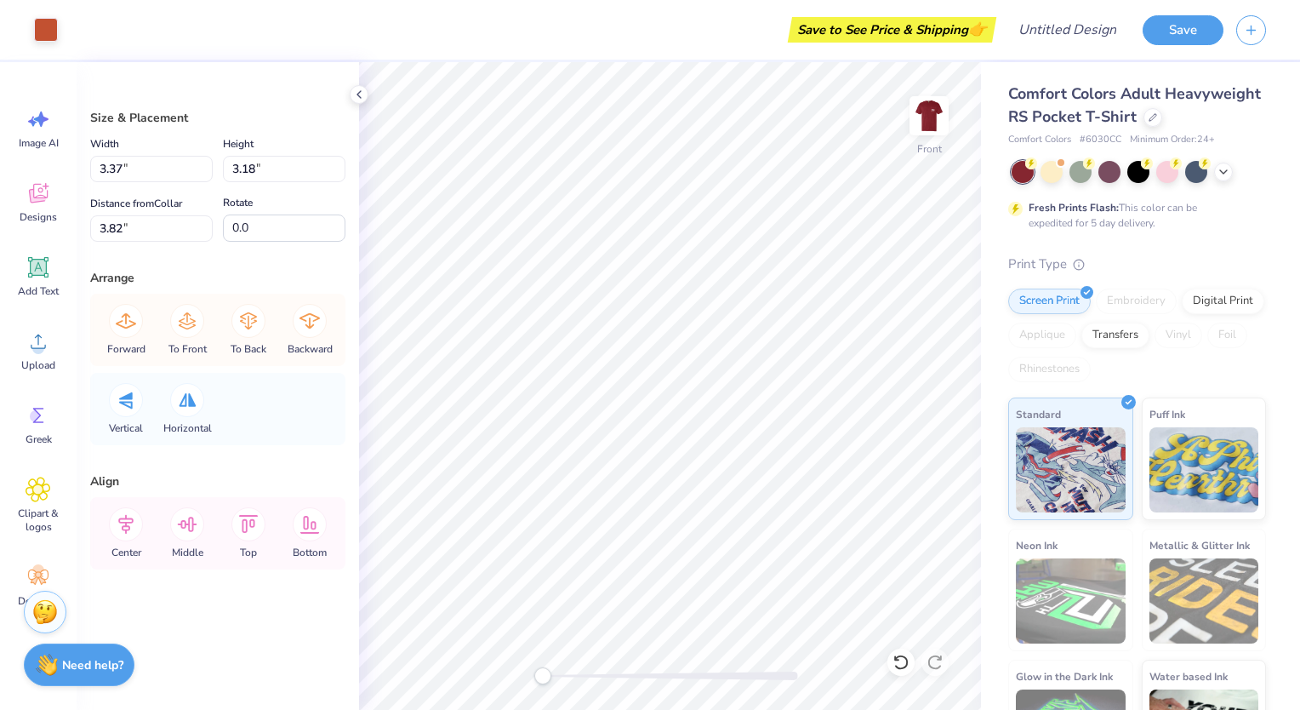
type input "3.37"
type input "3.18"
type input "3.82"
type input "9.51"
type input "10.47"
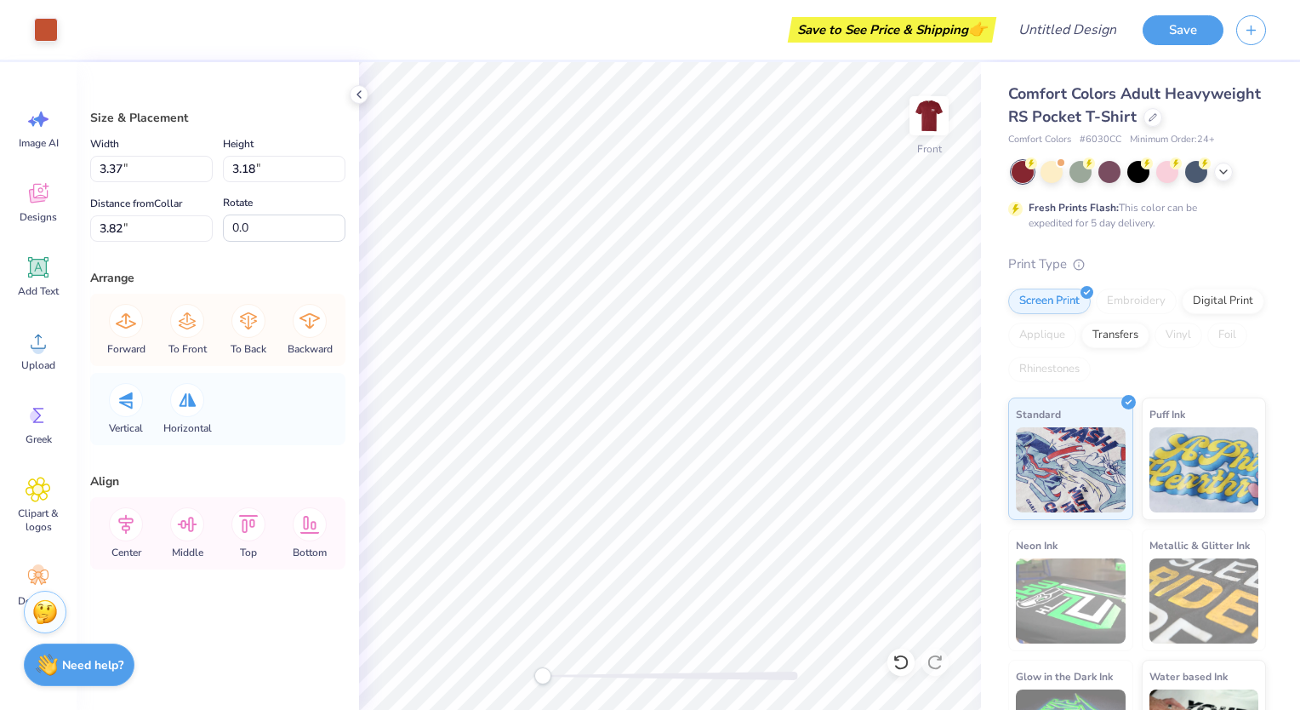
type input "3.34"
type input "10.19"
type input "13.12"
type input "3.00"
type input "10.19"
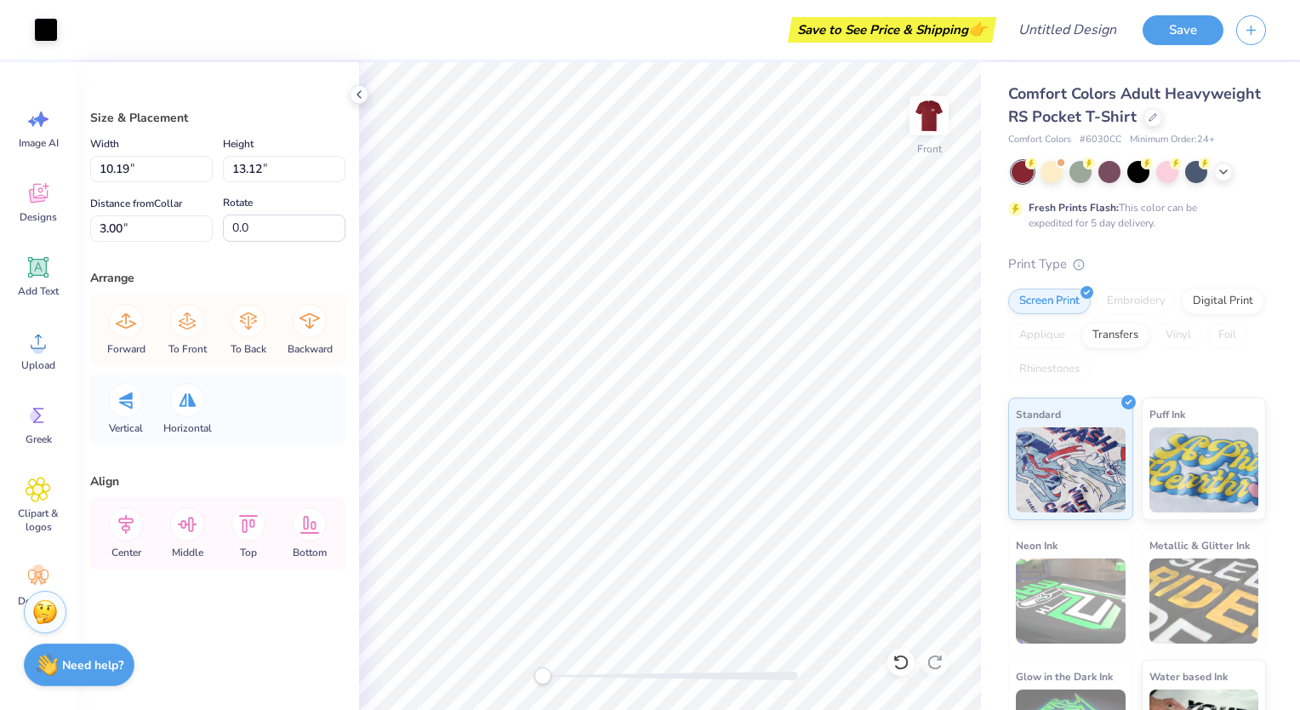
type input "13.12"
type input "3.00"
type input "9.51"
type input "10.47"
type input "3.34"
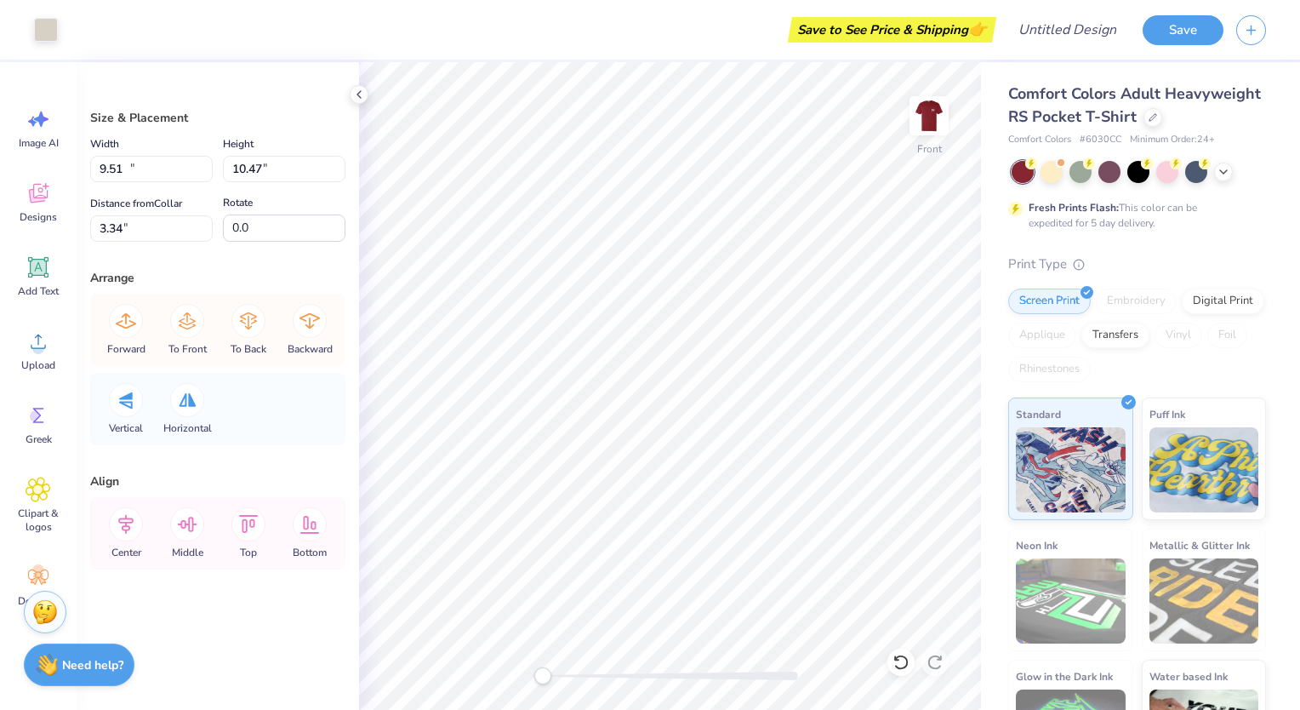
type input "10.29"
type input "11.33"
type input "2.48"
type input "9.51"
type input "12.44"
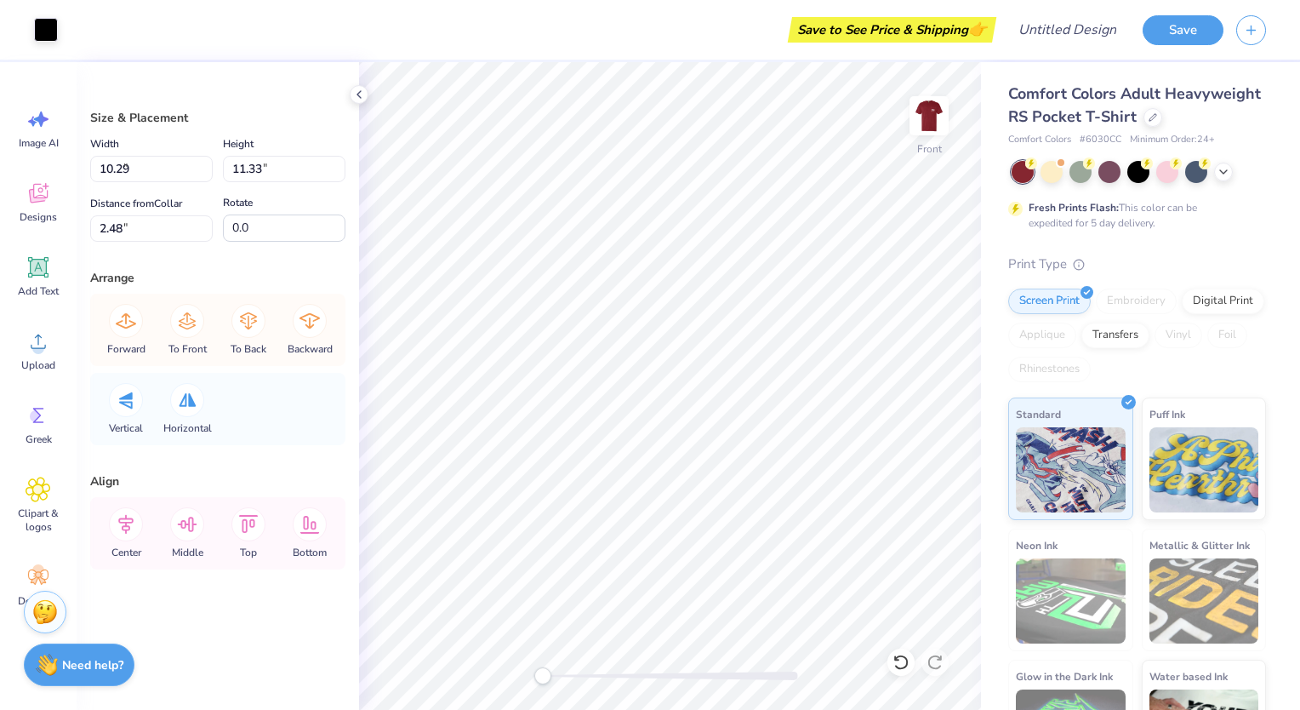
type input "3.34"
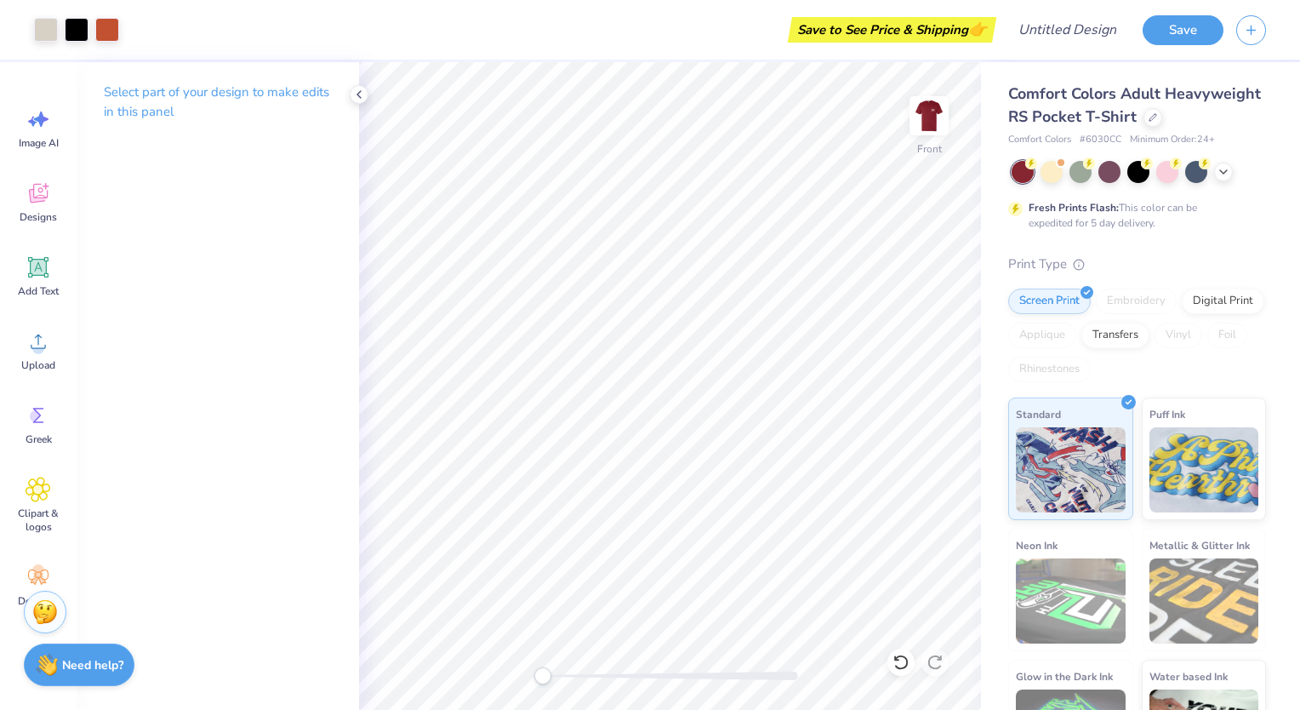
click at [357, 188] on div "Select part of your design to make edits in this panel" at bounding box center [218, 386] width 282 height 648
click at [361, 97] on icon at bounding box center [359, 95] width 14 height 14
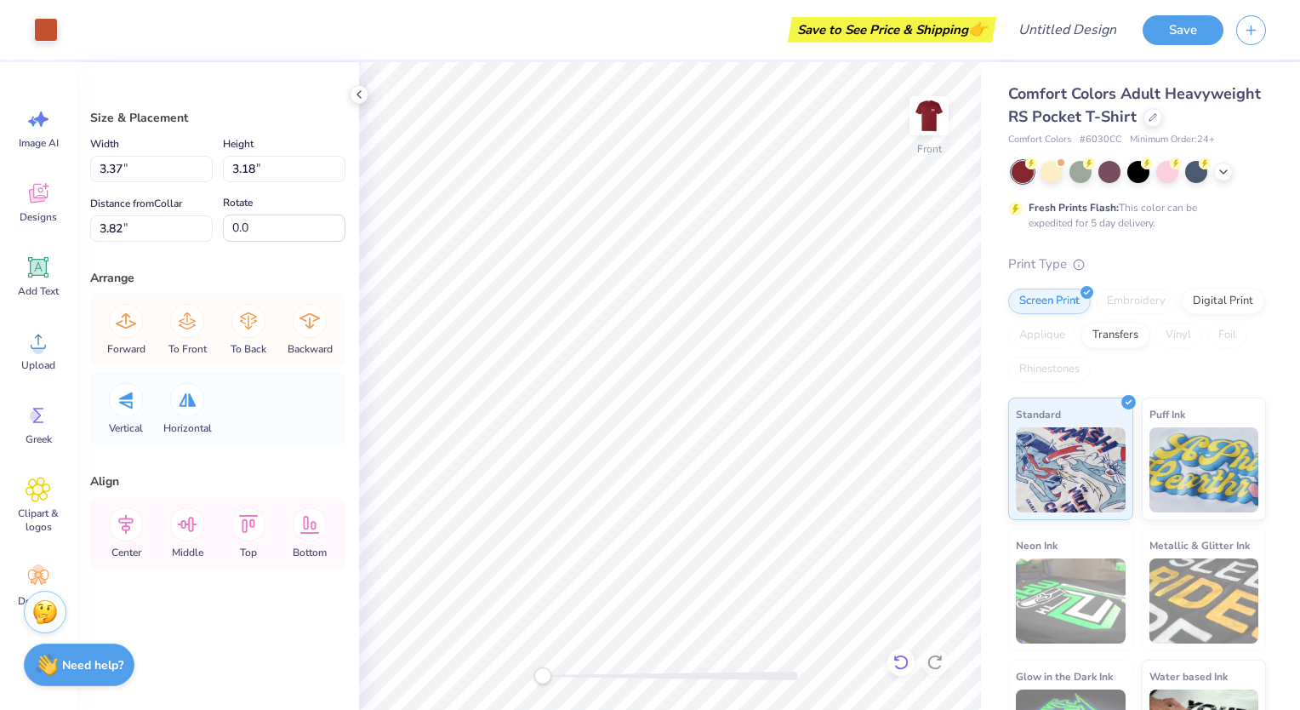
click at [898, 655] on icon at bounding box center [901, 661] width 17 height 17
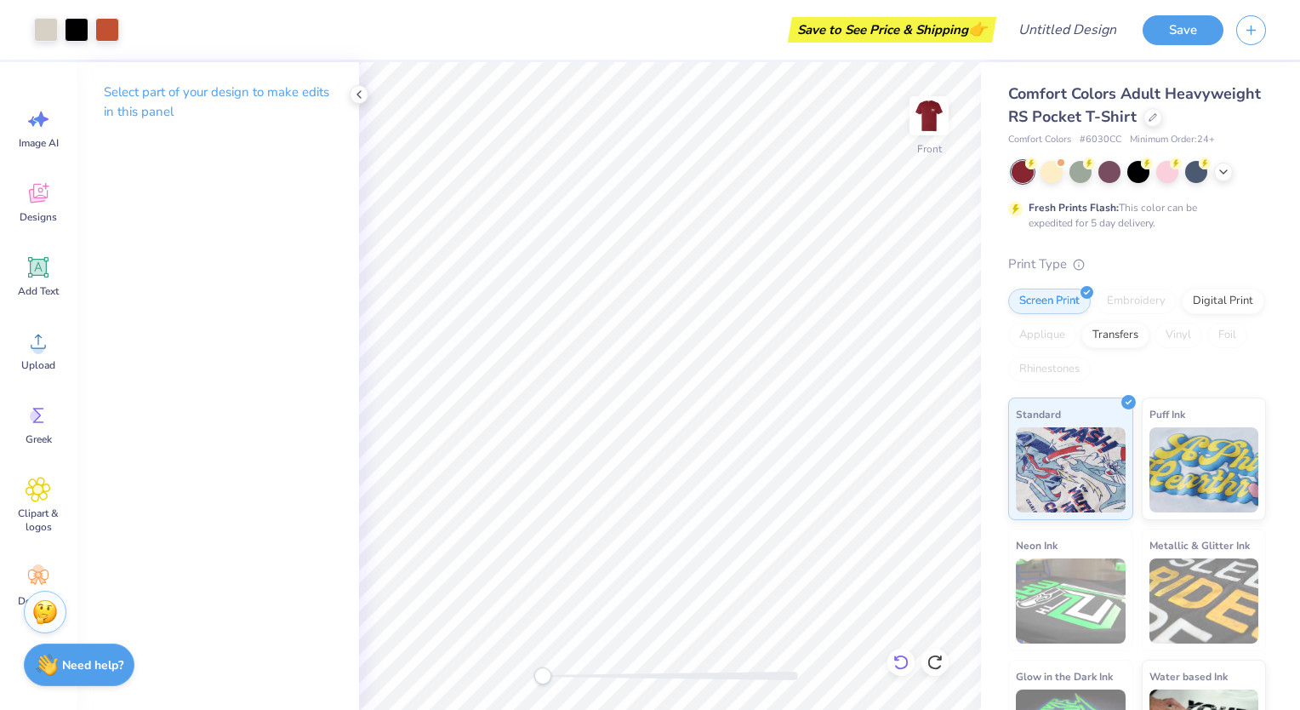
click at [899, 658] on icon at bounding box center [901, 661] width 17 height 17
click at [897, 659] on icon at bounding box center [896, 657] width 3 height 3
click at [893, 658] on icon at bounding box center [901, 661] width 17 height 17
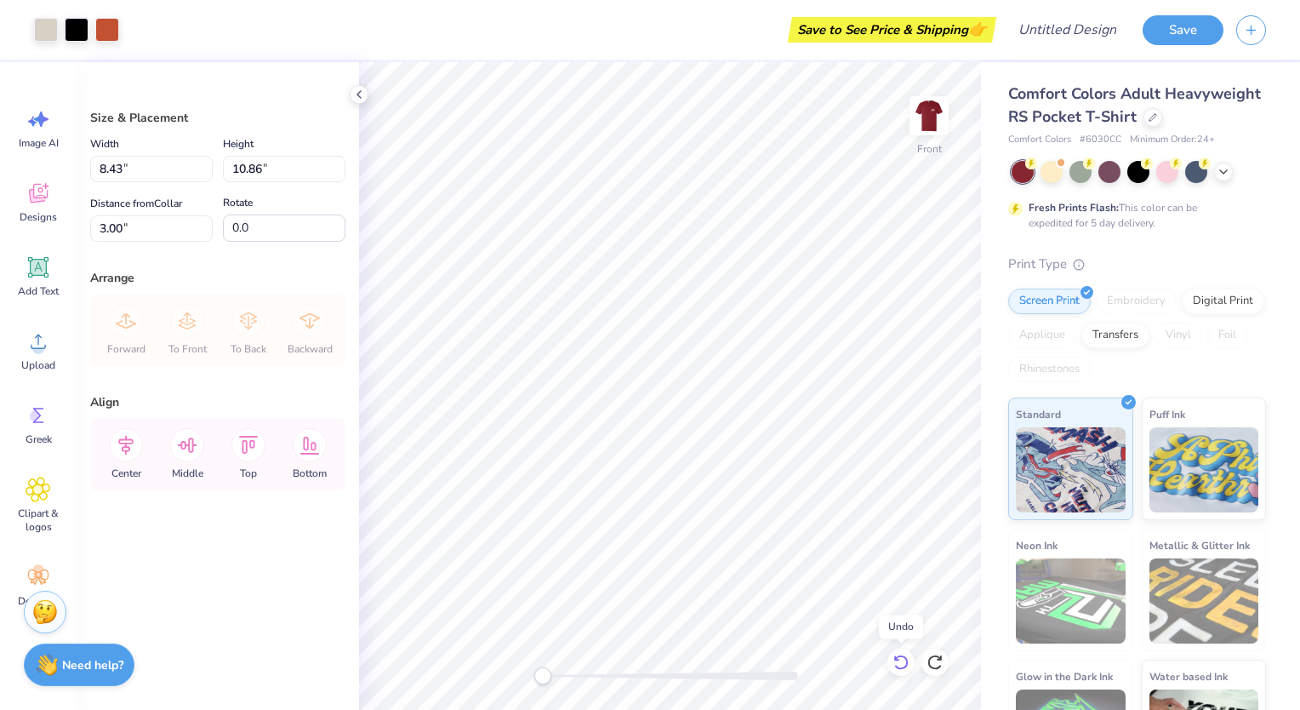
click at [893, 658] on icon at bounding box center [901, 661] width 17 height 17
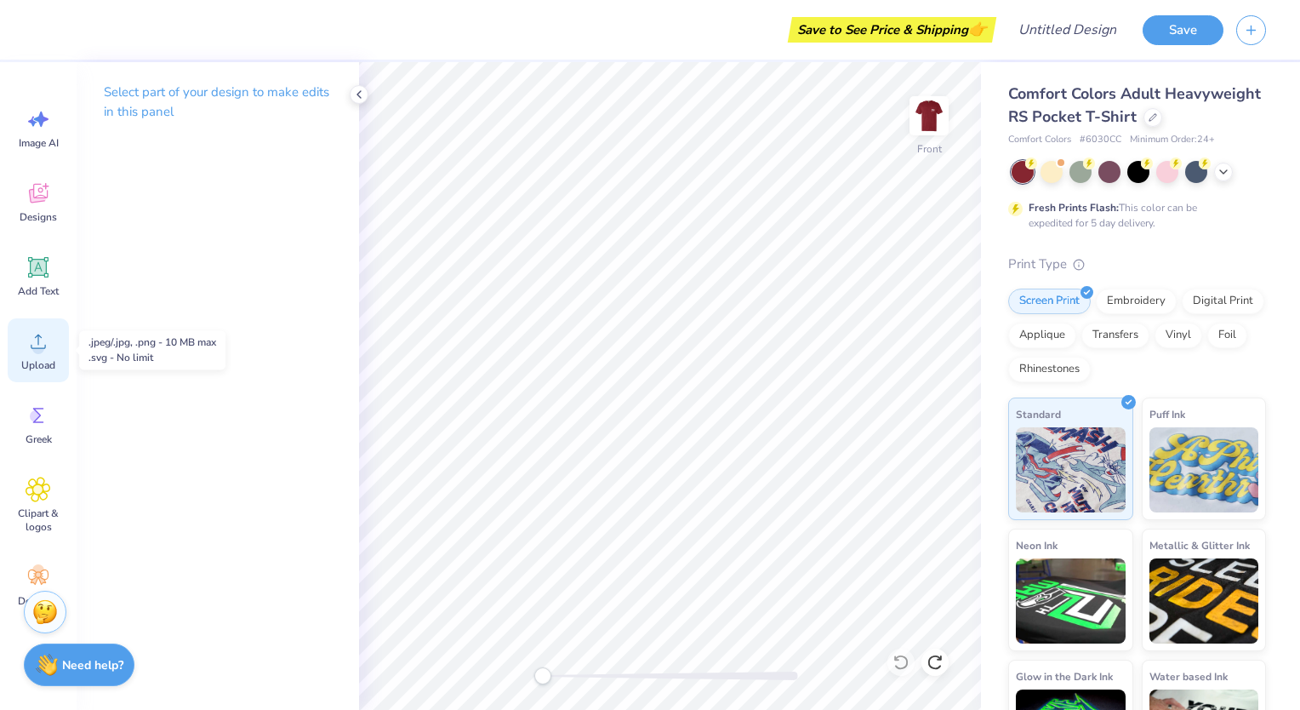
click at [43, 345] on circle at bounding box center [38, 348] width 12 height 12
click at [28, 179] on div "Designs" at bounding box center [38, 202] width 61 height 64
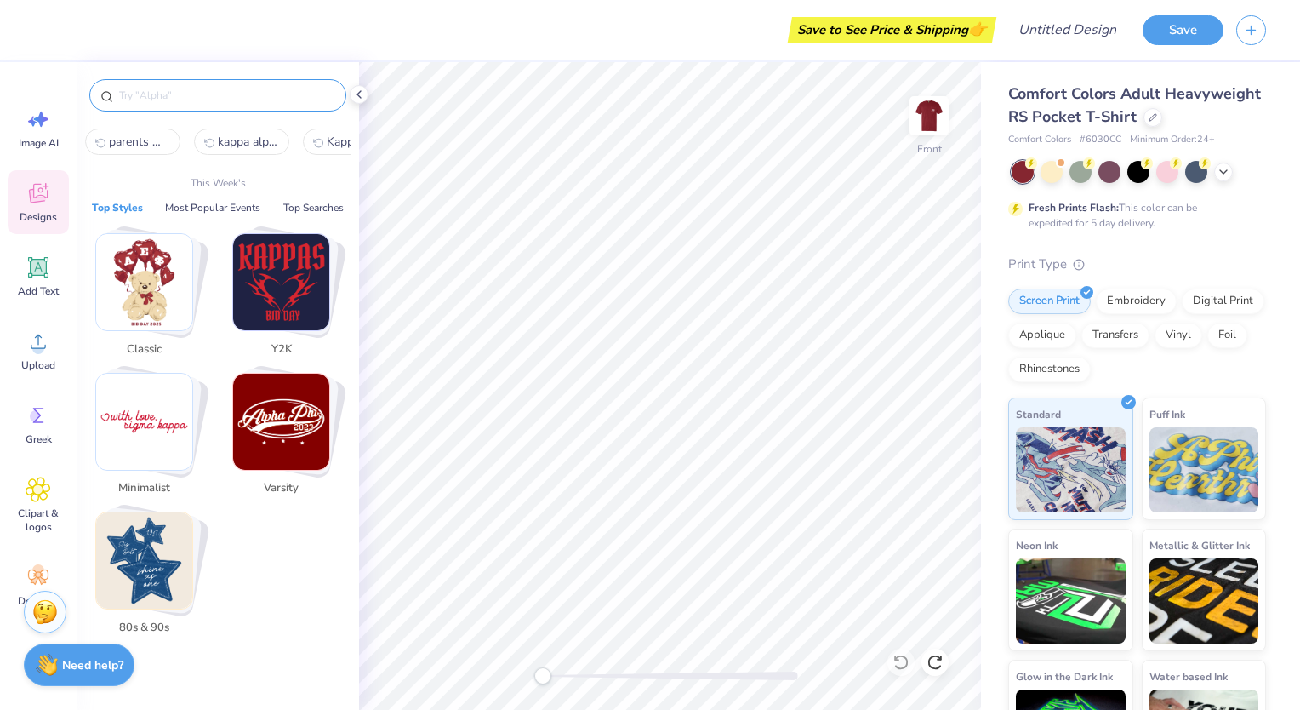
click at [195, 89] on input "text" at bounding box center [226, 95] width 218 height 17
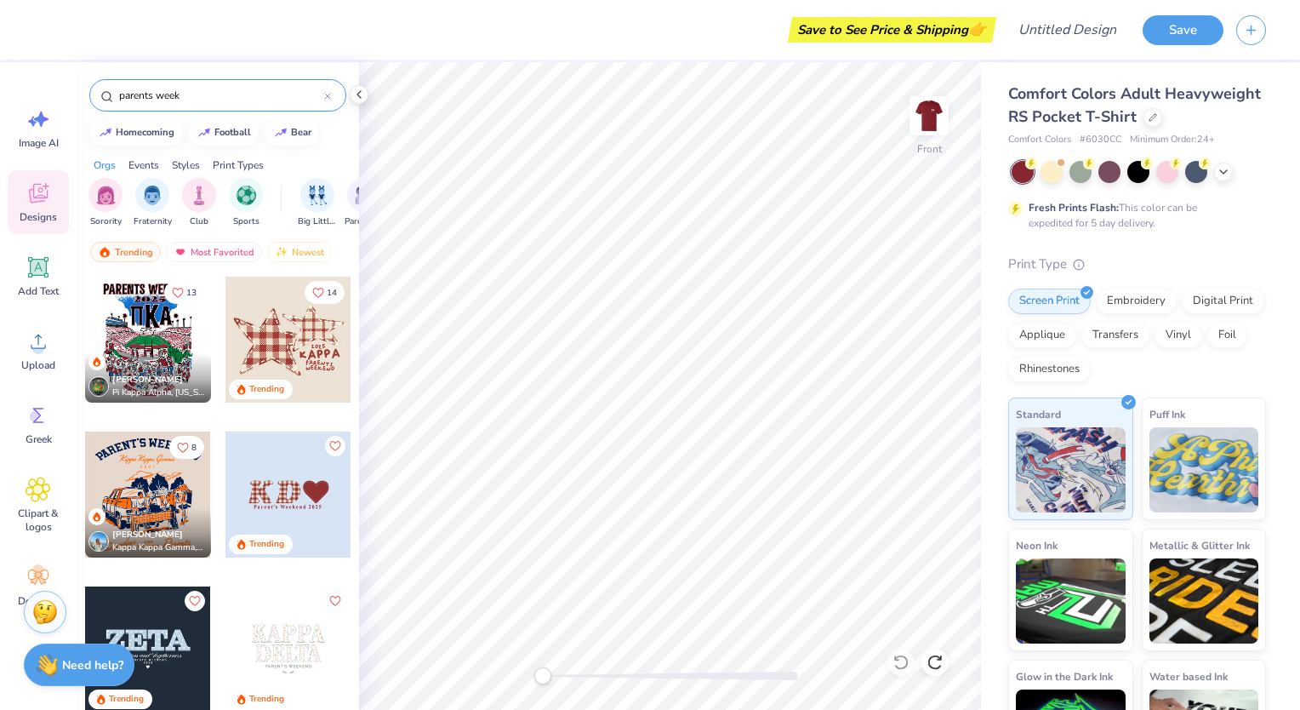
type input "parents week"
